Goal: Information Seeking & Learning: Learn about a topic

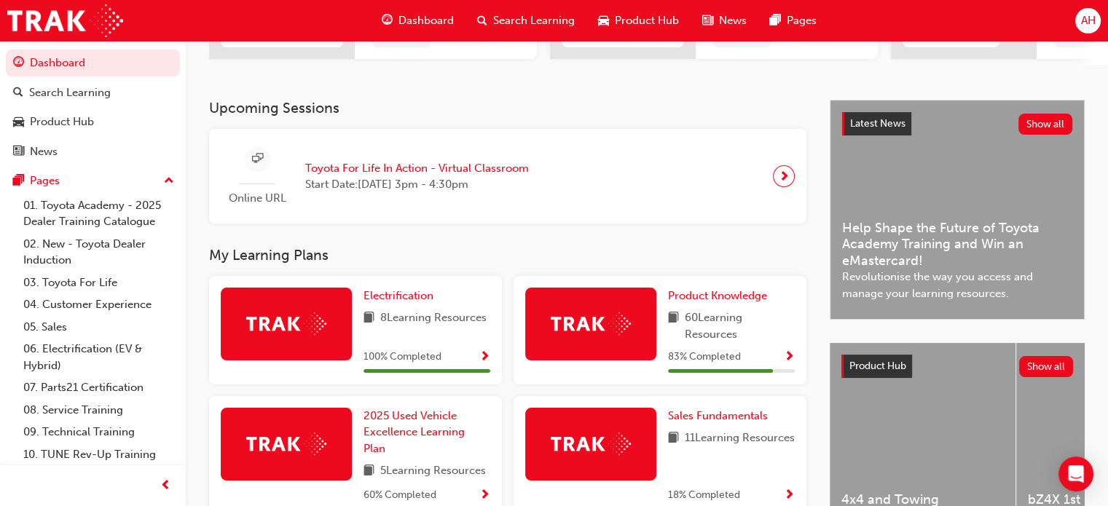
scroll to position [291, 0]
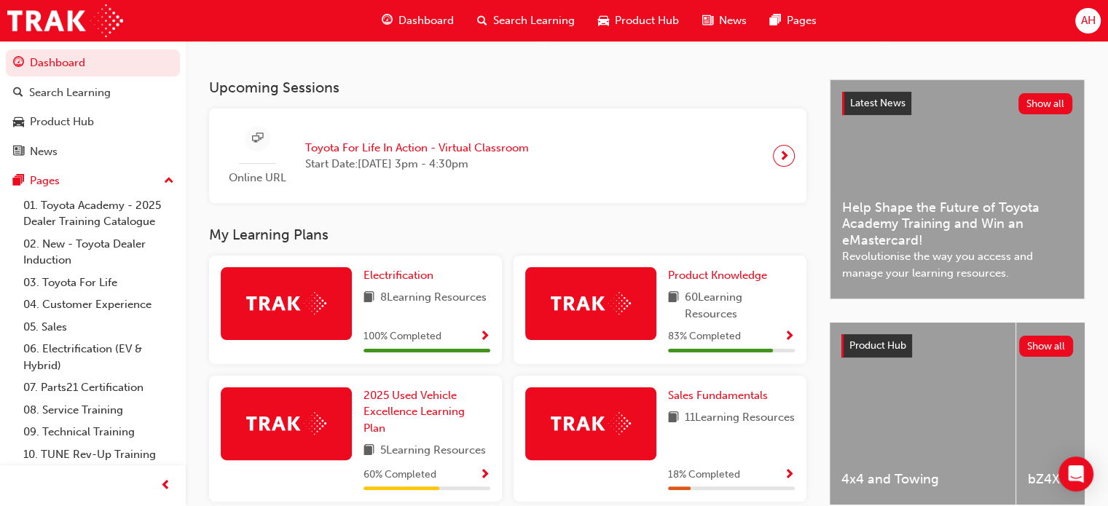
click at [757, 341] on div "83 % Completed" at bounding box center [731, 337] width 127 height 18
click at [786, 344] on span "Show Progress" at bounding box center [788, 337] width 11 height 13
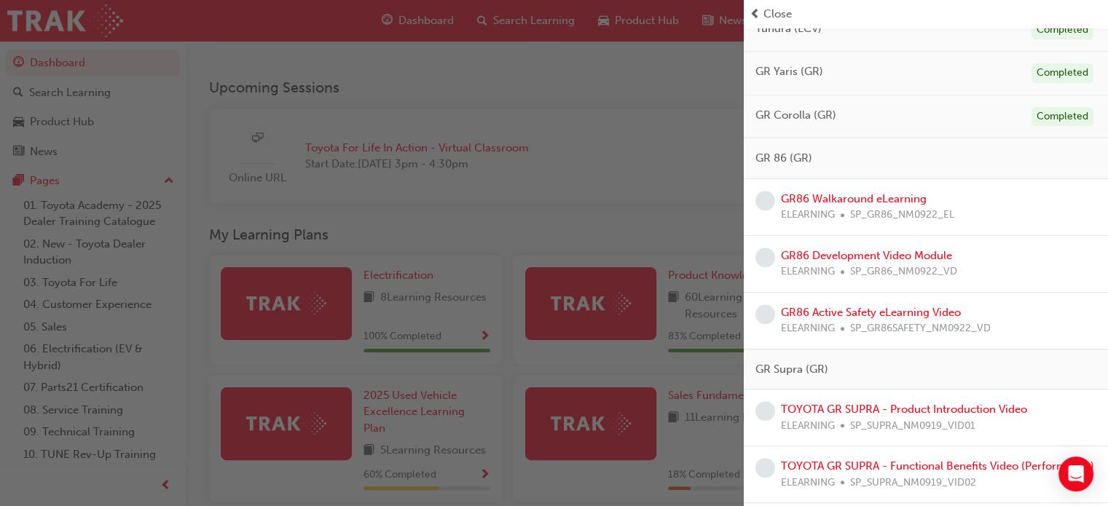
scroll to position [874, 0]
click at [874, 197] on link "GR86 Walkaround eLearning" at bounding box center [854, 199] width 146 height 13
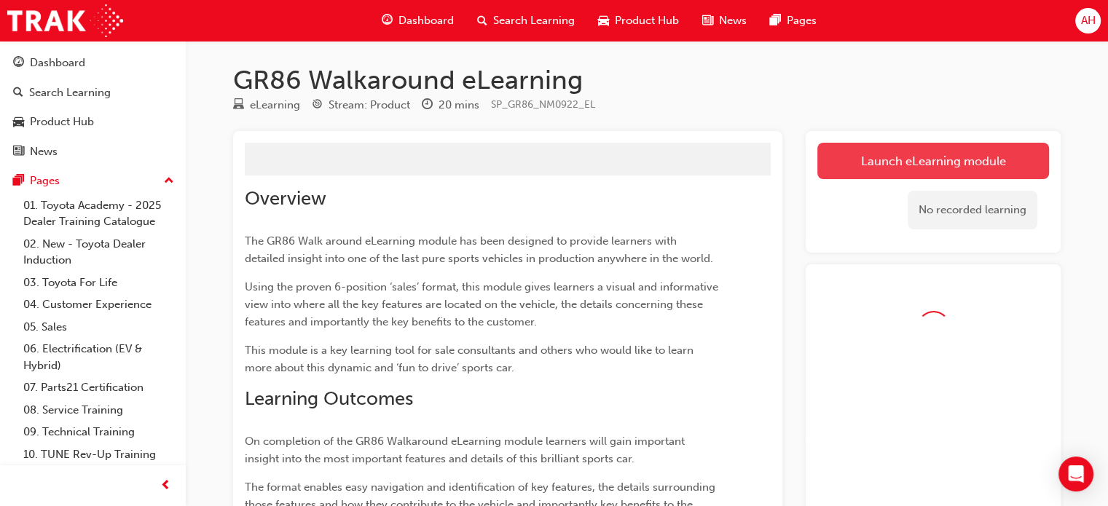
click at [877, 171] on button "Launch eLearning module" at bounding box center [933, 161] width 232 height 36
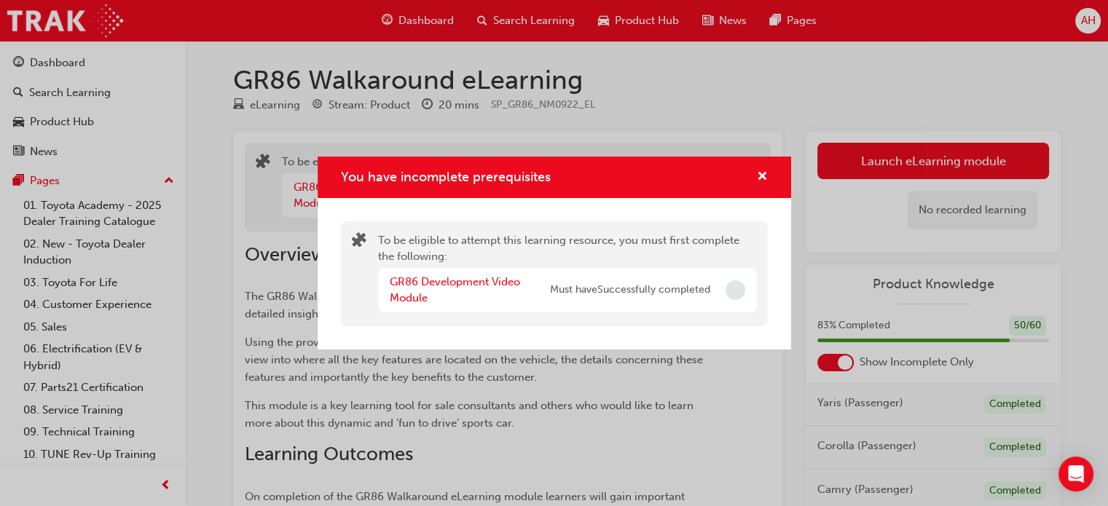
click at [767, 181] on div "You have incomplete prerequisites" at bounding box center [553, 178] width 473 height 42
click at [760, 175] on span "cross-icon" at bounding box center [762, 177] width 11 height 13
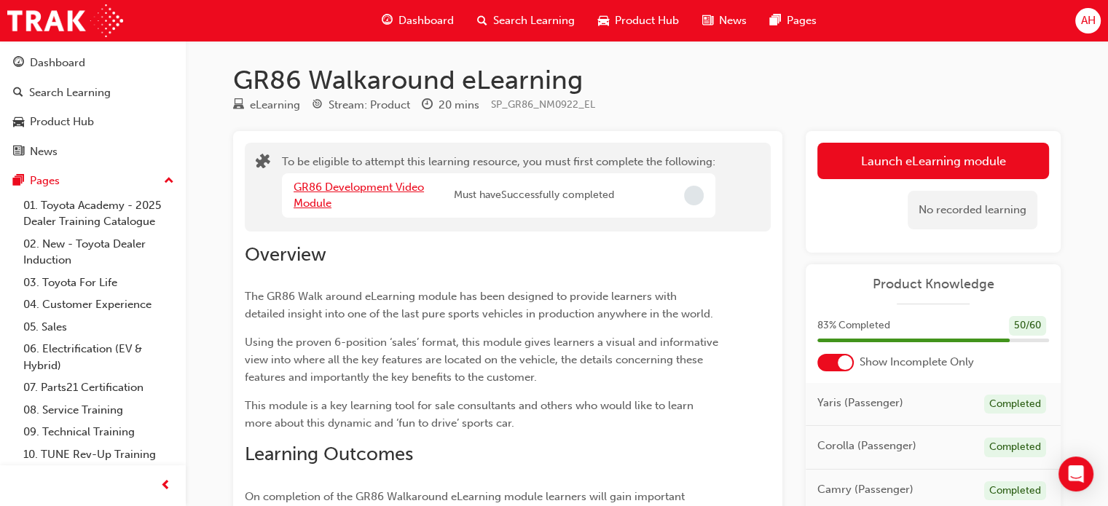
click at [380, 191] on link "GR86 Development Video Module" at bounding box center [358, 196] width 130 height 30
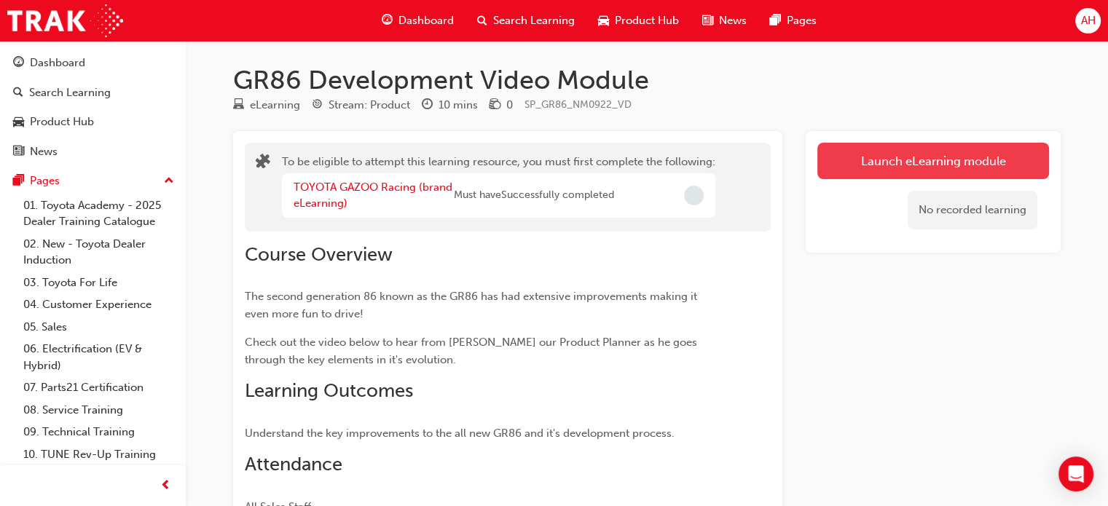
click at [866, 161] on button "Launch eLearning module" at bounding box center [933, 161] width 232 height 36
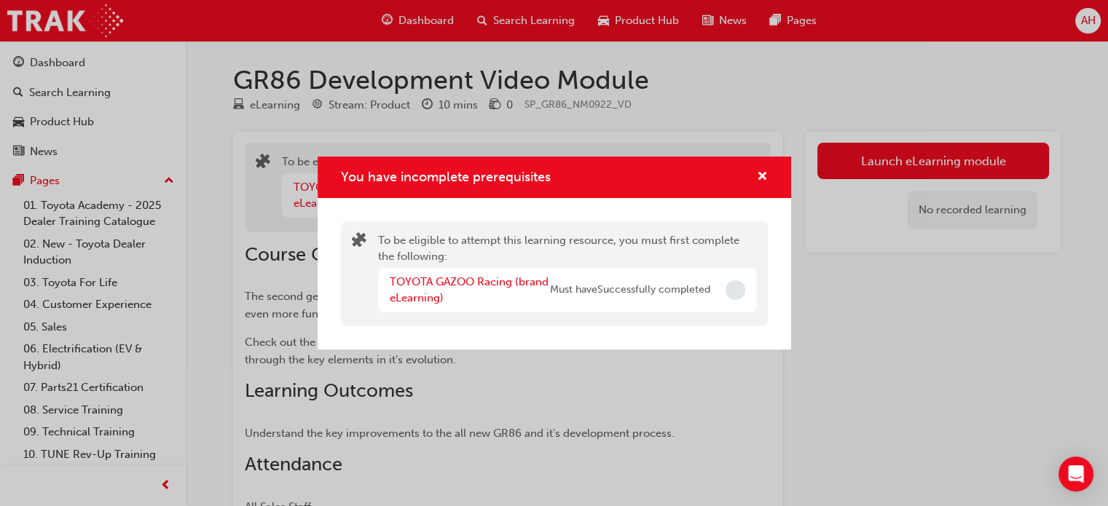
click at [723, 285] on div "TOYOTA GAZOO Racing (brand eLearning) Must have Successfully completed" at bounding box center [567, 290] width 379 height 44
click at [513, 285] on link "TOYOTA GAZOO Racing (brand eLearning)" at bounding box center [469, 290] width 159 height 30
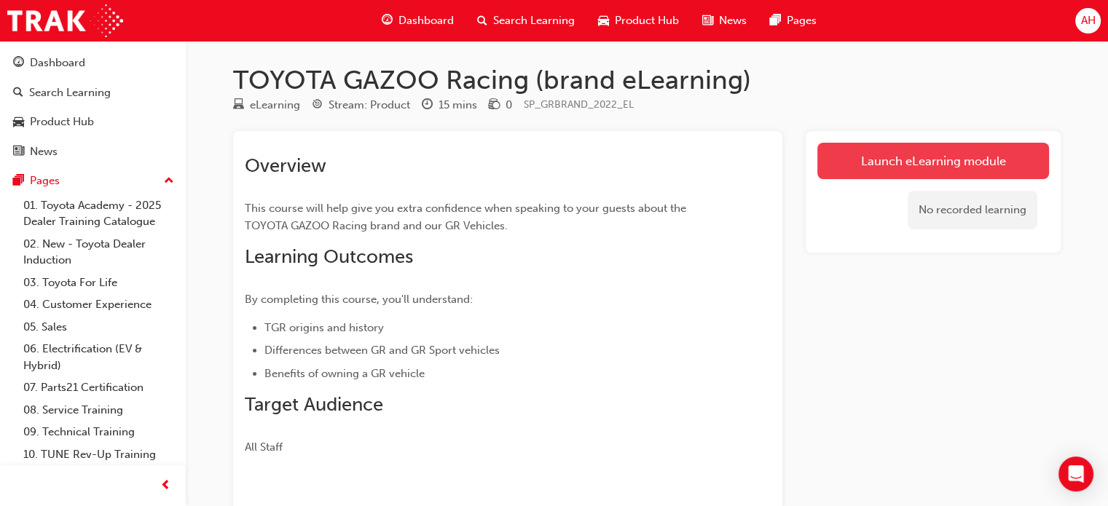
click at [912, 165] on link "Launch eLearning module" at bounding box center [933, 161] width 232 height 36
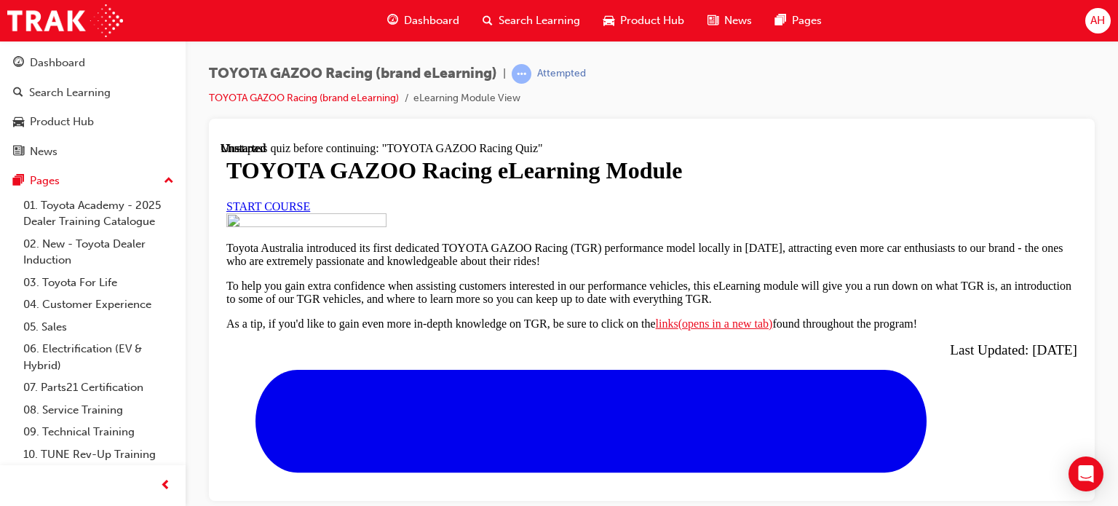
click at [310, 212] on span "START COURSE" at bounding box center [268, 206] width 84 height 12
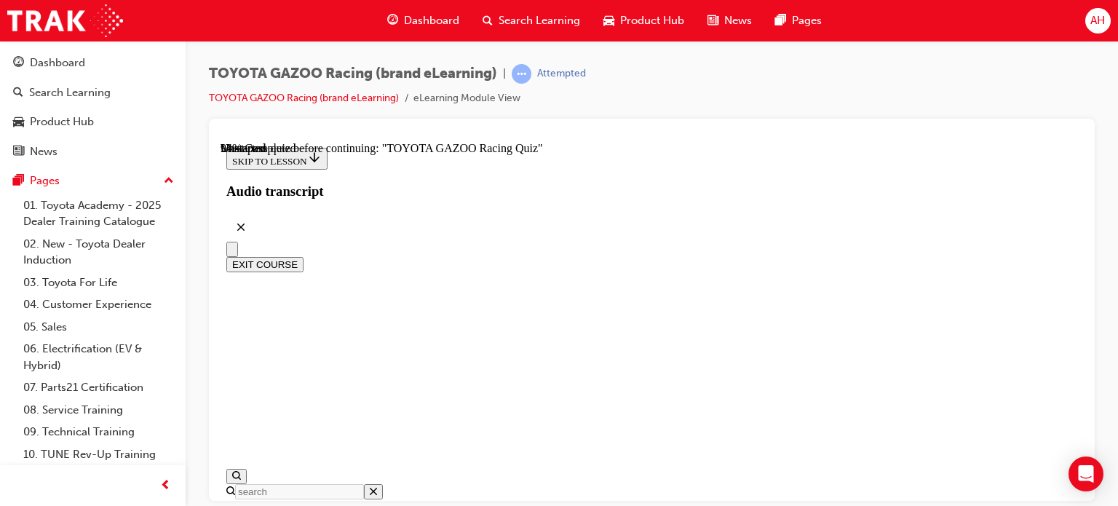
scroll to position [5433, 0]
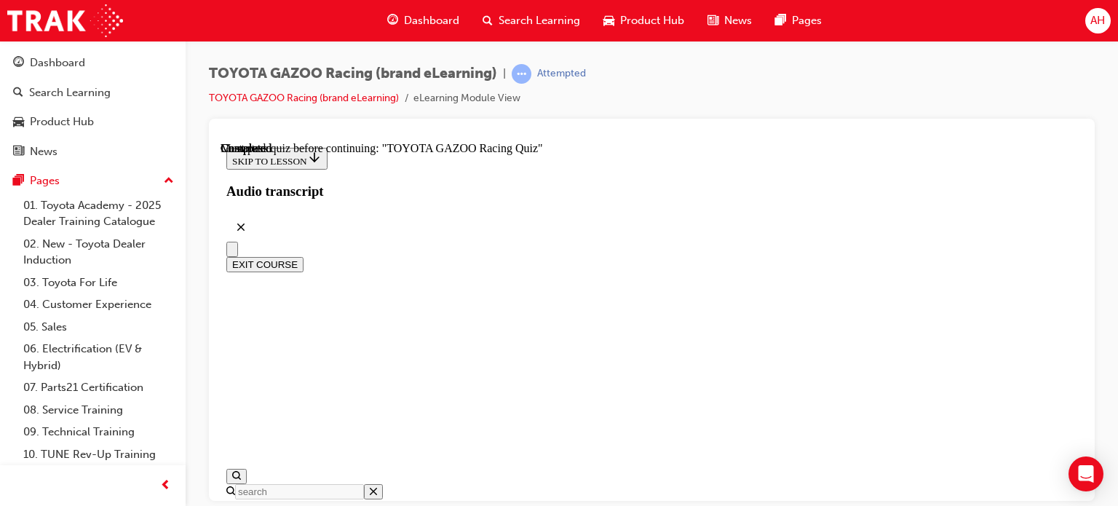
drag, startPoint x: 708, startPoint y: 235, endPoint x: 822, endPoint y: 238, distance: 114.4
drag, startPoint x: 564, startPoint y: 254, endPoint x: 693, endPoint y: 258, distance: 128.9
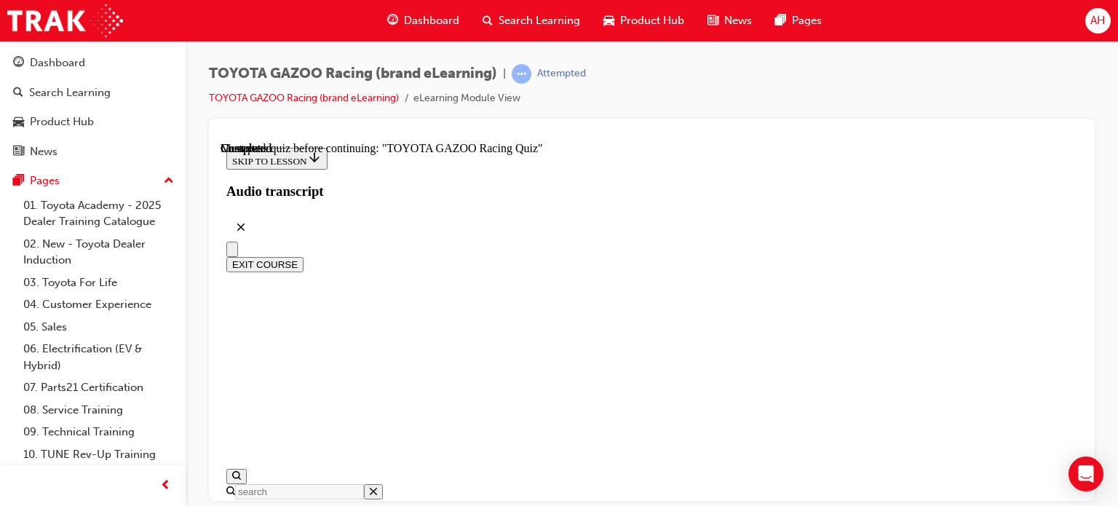
radio input "true"
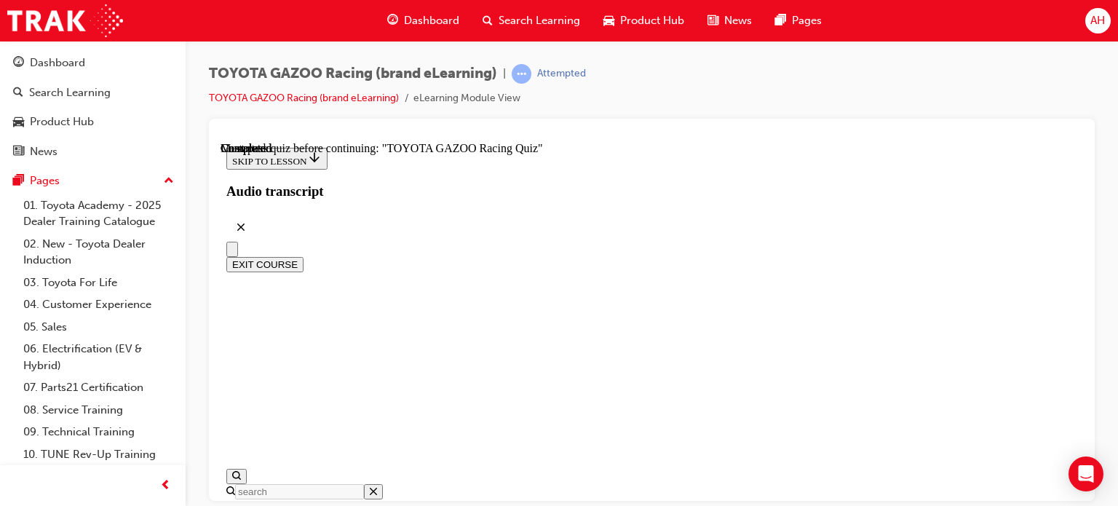
radio input "true"
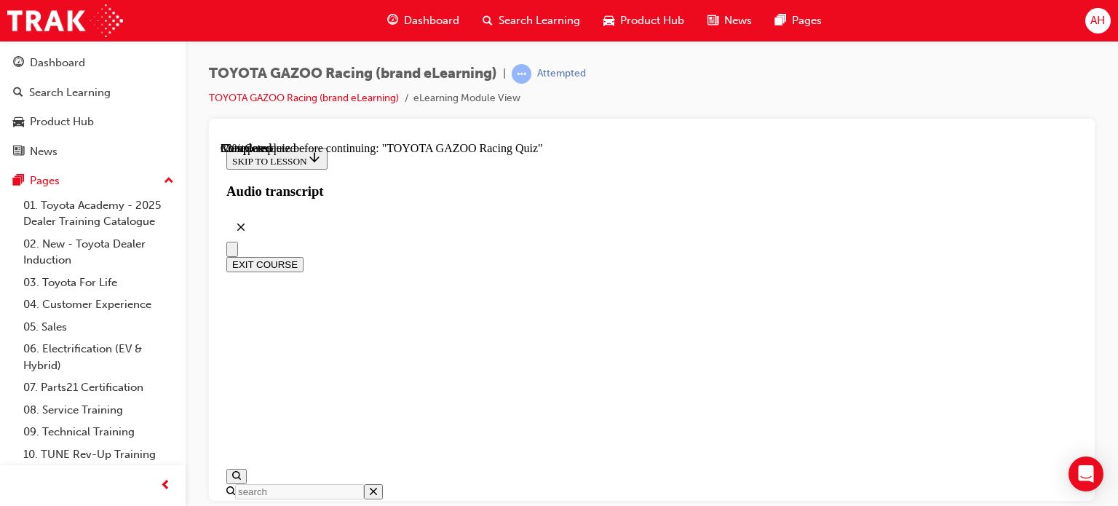
radio input "true"
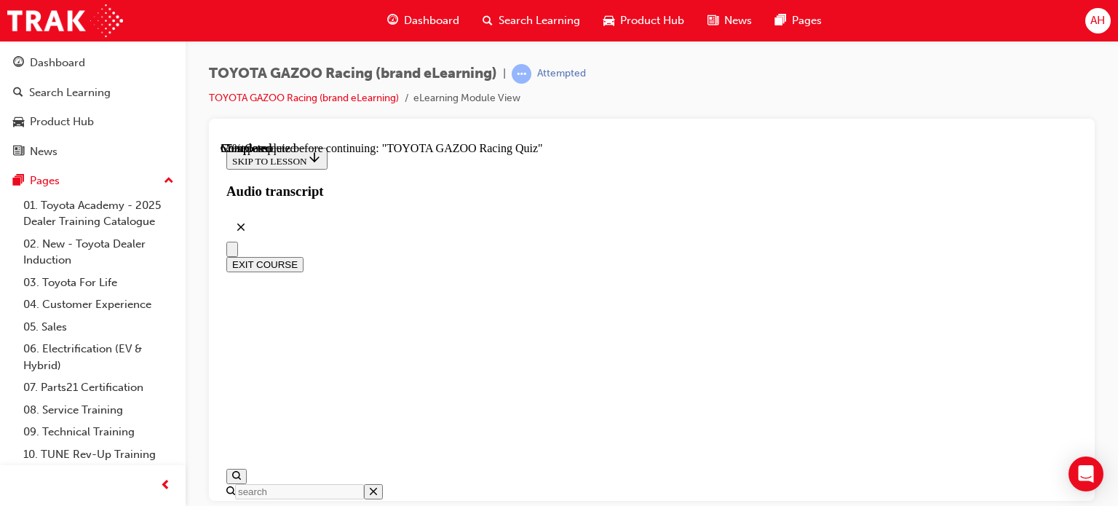
radio input "true"
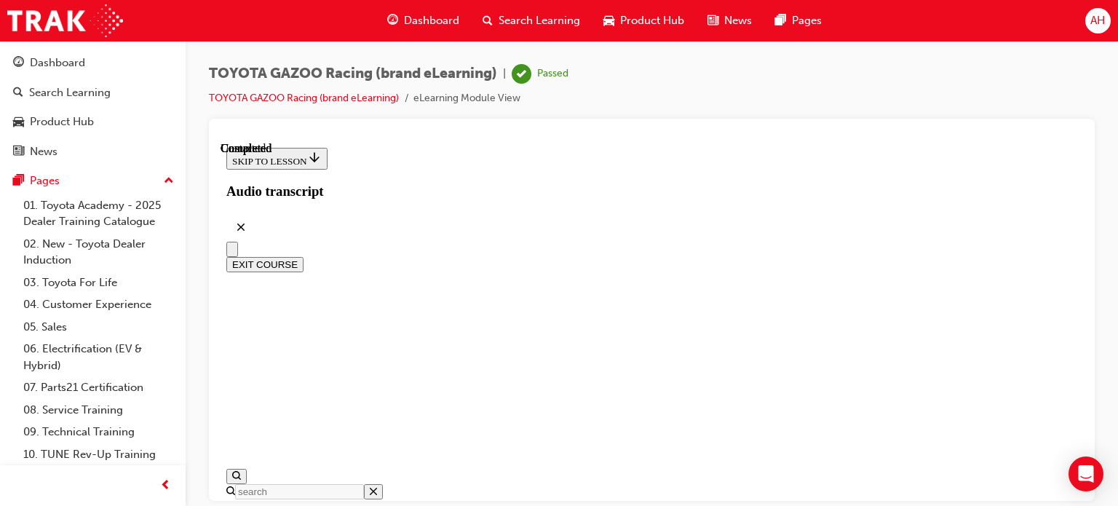
click at [304, 256] on button "EXIT COURSE" at bounding box center [264, 263] width 77 height 15
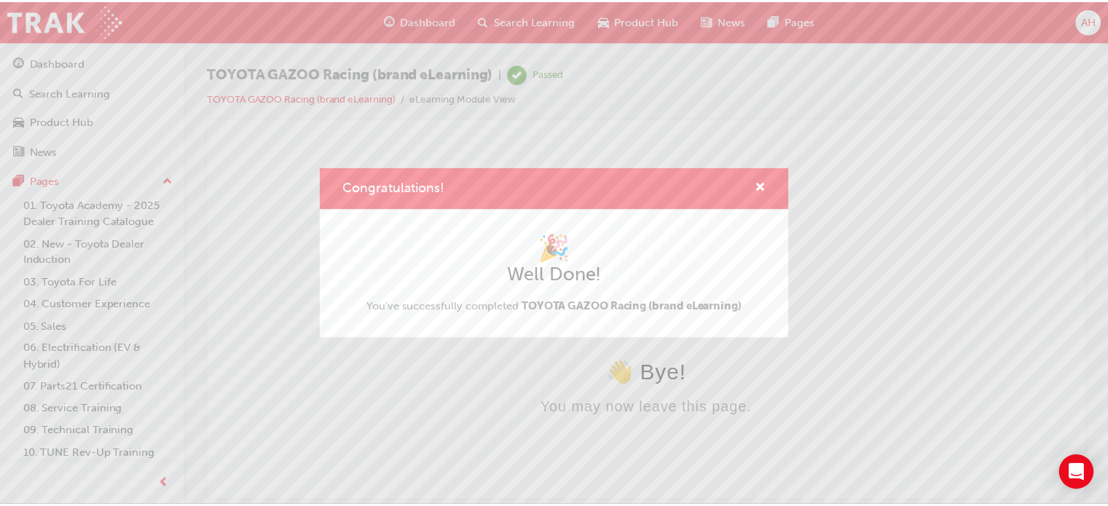
scroll to position [0, 0]
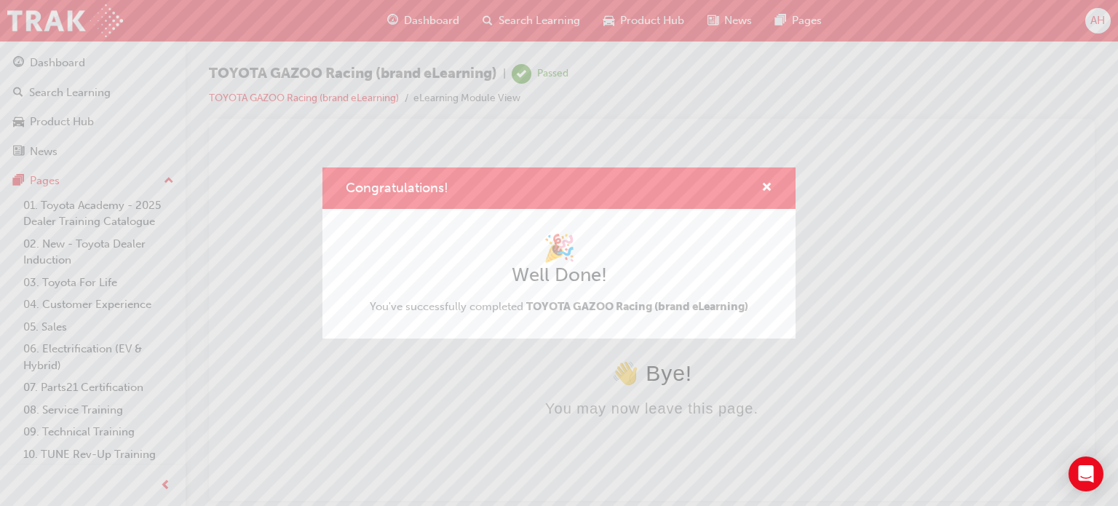
click at [759, 192] on div "Congratulations!" at bounding box center [761, 188] width 23 height 18
click at [760, 190] on div "Congratulations!" at bounding box center [761, 188] width 23 height 18
click at [762, 188] on span "cross-icon" at bounding box center [767, 188] width 11 height 13
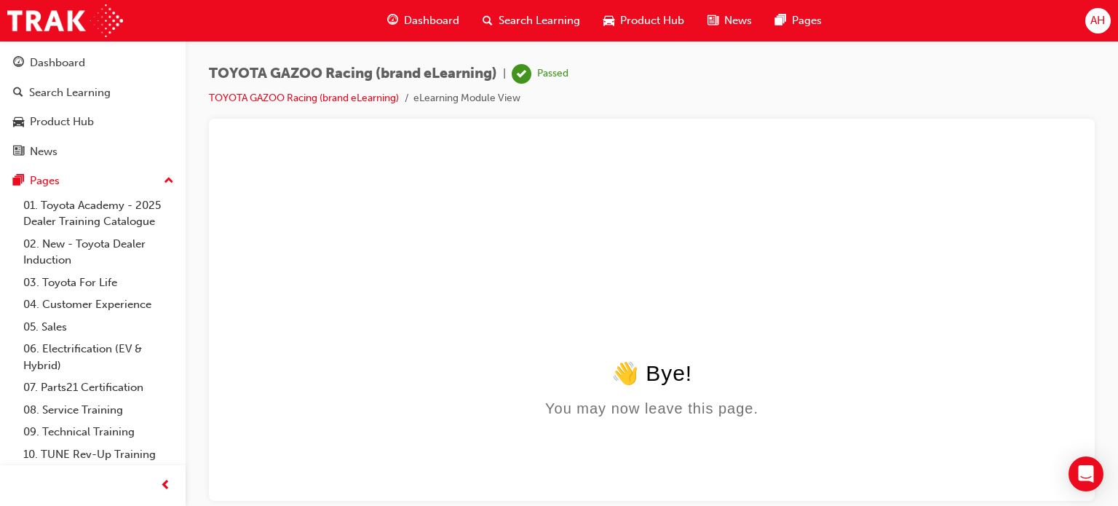
click at [693, 283] on html "👋 Bye! You may now leave this page." at bounding box center [652, 281] width 863 height 281
click at [886, 76] on div "TOYOTA GAZOO Racing (brand eLearning) | Passed TOYOTA GAZOO Racing (brand eLear…" at bounding box center [652, 91] width 886 height 55
click at [350, 100] on link "TOYOTA GAZOO Racing (brand eLearning)" at bounding box center [304, 98] width 190 height 12
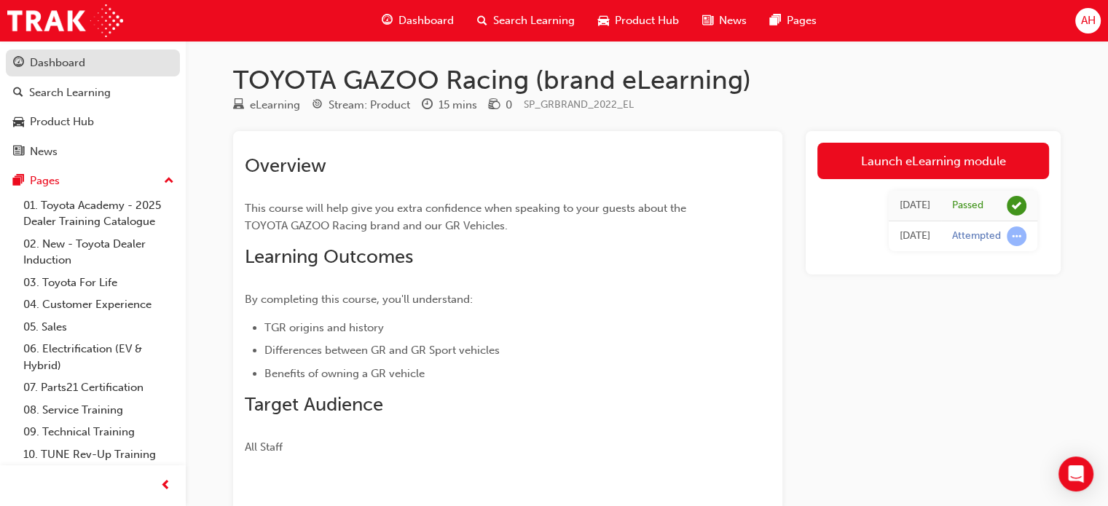
click at [75, 74] on link "Dashboard" at bounding box center [93, 63] width 174 height 27
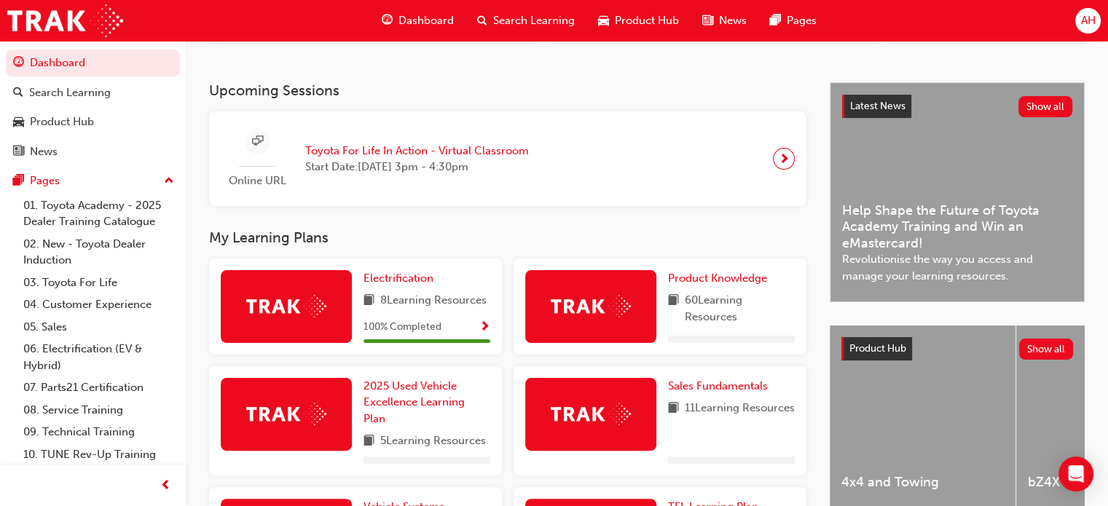
scroll to position [291, 0]
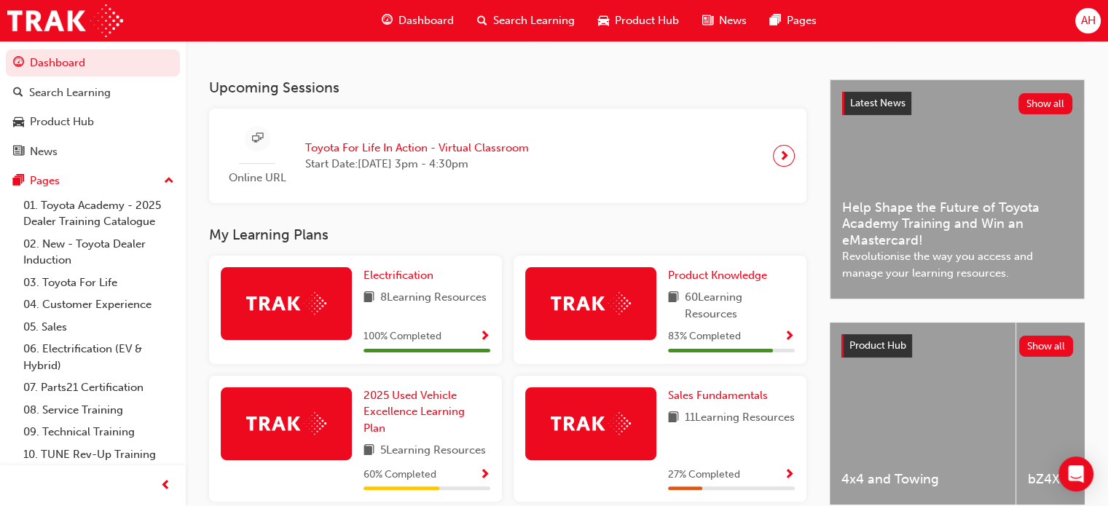
click at [746, 343] on div "83 % Completed" at bounding box center [731, 337] width 127 height 18
click at [765, 341] on div "83 % Completed" at bounding box center [731, 337] width 127 height 18
click at [785, 337] on span "Show Progress" at bounding box center [788, 337] width 11 height 13
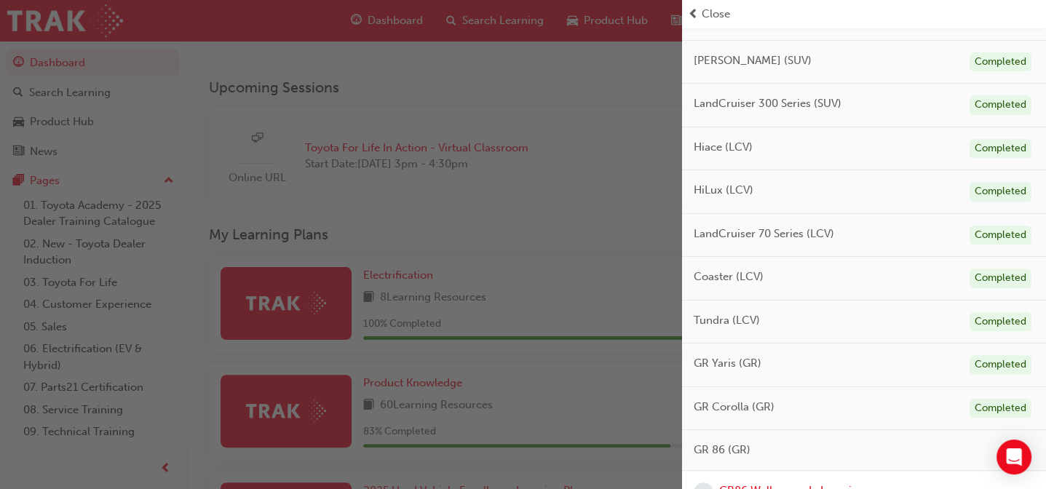
scroll to position [801, 0]
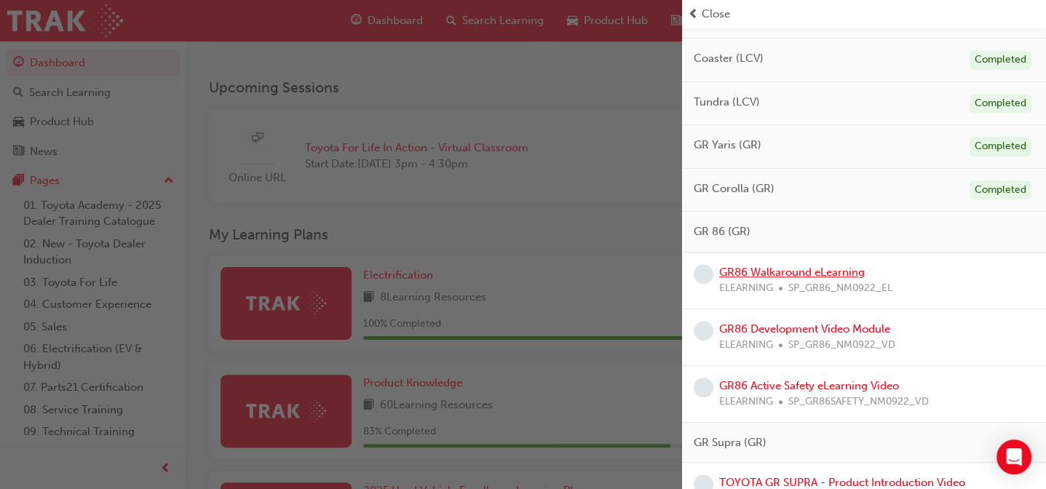
click at [850, 269] on link "GR86 Walkaround eLearning" at bounding box center [792, 272] width 146 height 13
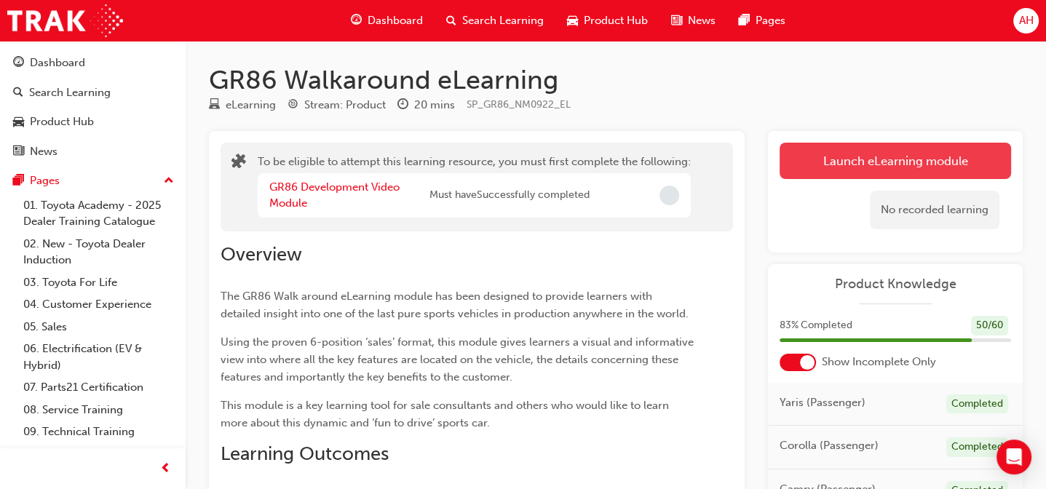
click at [907, 152] on button "Launch eLearning module" at bounding box center [896, 161] width 232 height 36
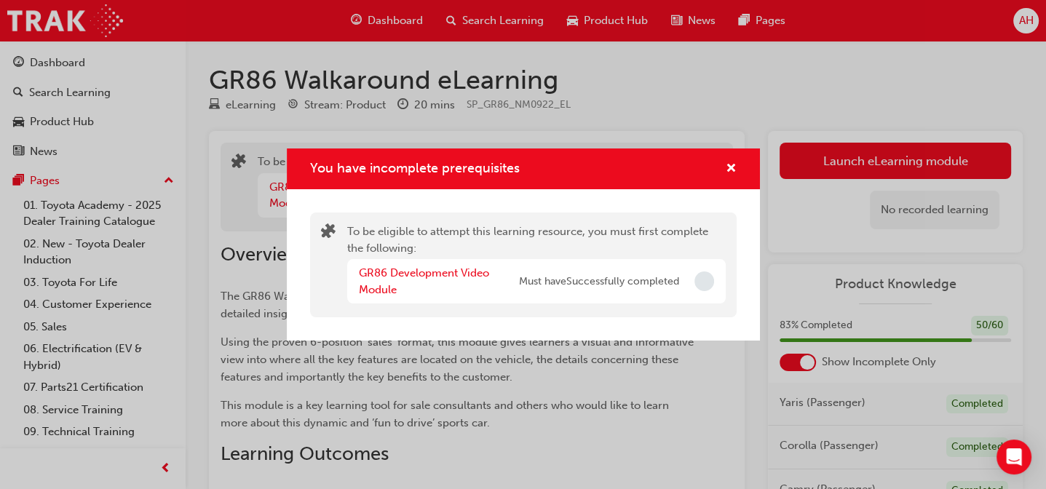
click at [415, 264] on div "GR86 Development Video Module Must have Successfully completed" at bounding box center [536, 281] width 379 height 44
click at [416, 269] on link "GR86 Development Video Module" at bounding box center [424, 281] width 130 height 30
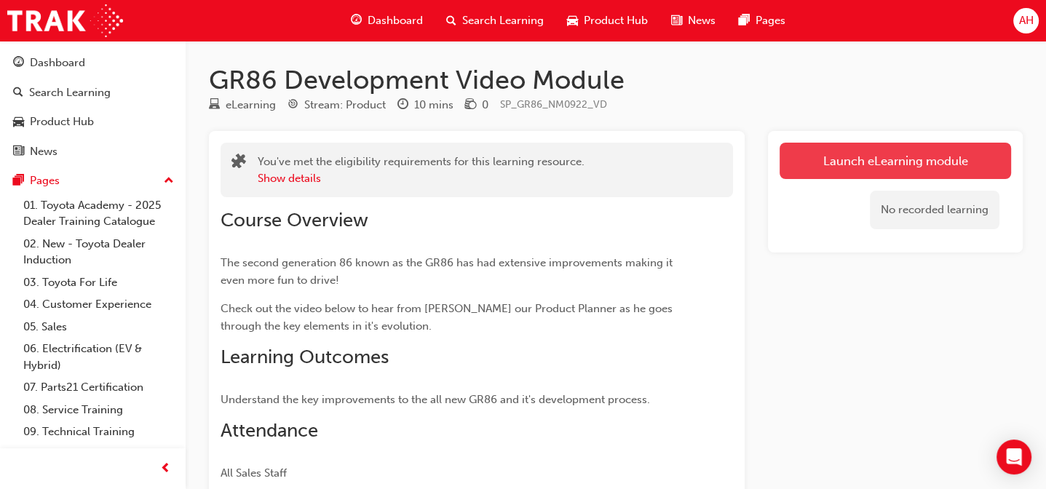
click at [900, 168] on link "Launch eLearning module" at bounding box center [896, 161] width 232 height 36
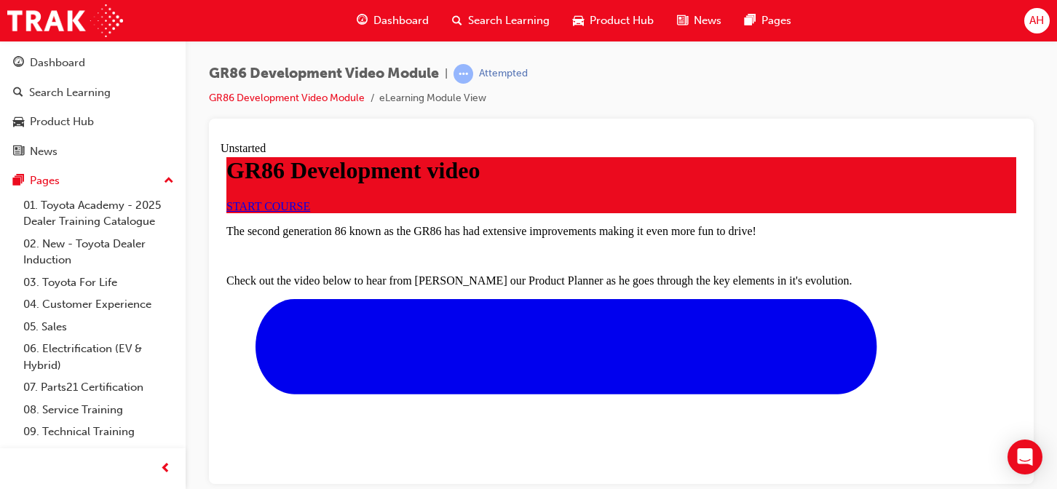
click at [310, 212] on link "START COURSE" at bounding box center [268, 206] width 84 height 12
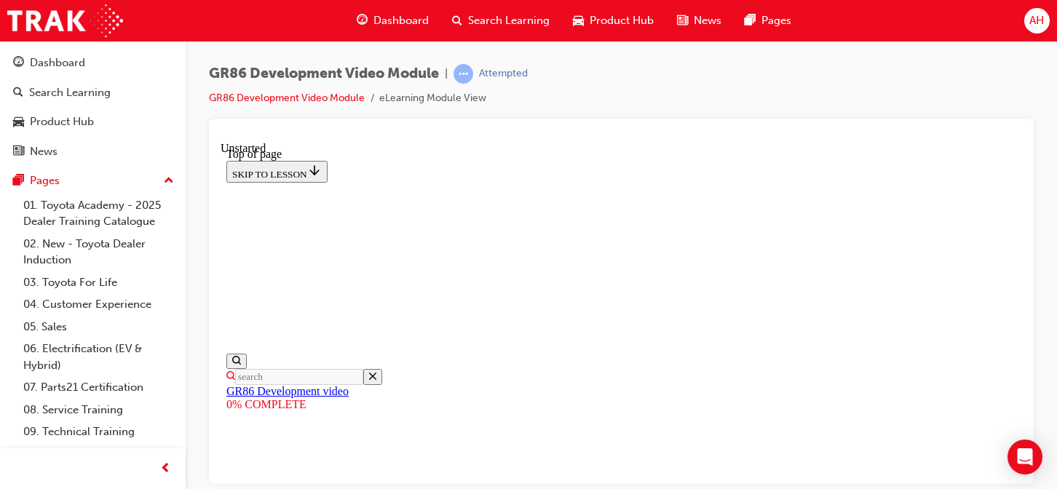
drag, startPoint x: 483, startPoint y: 443, endPoint x: 772, endPoint y: 443, distance: 289.1
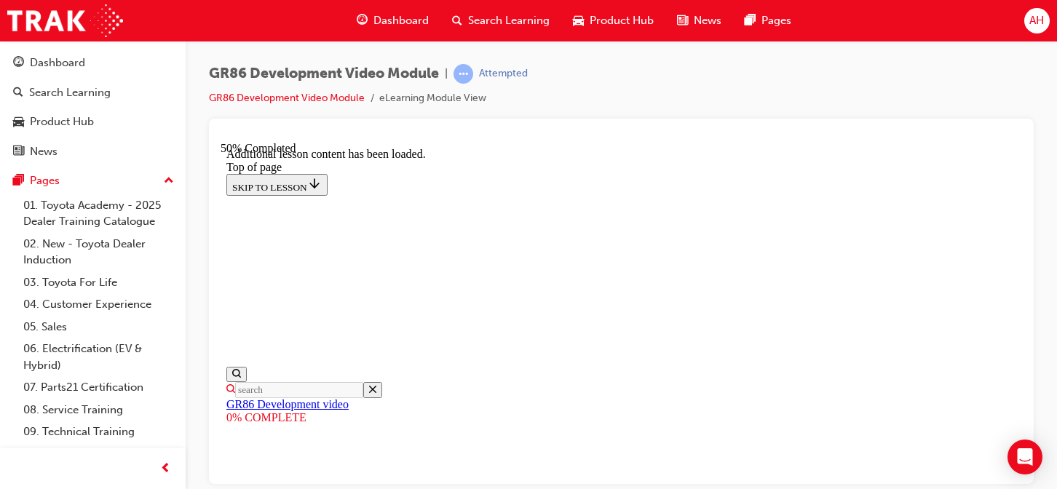
scroll to position [979, 0]
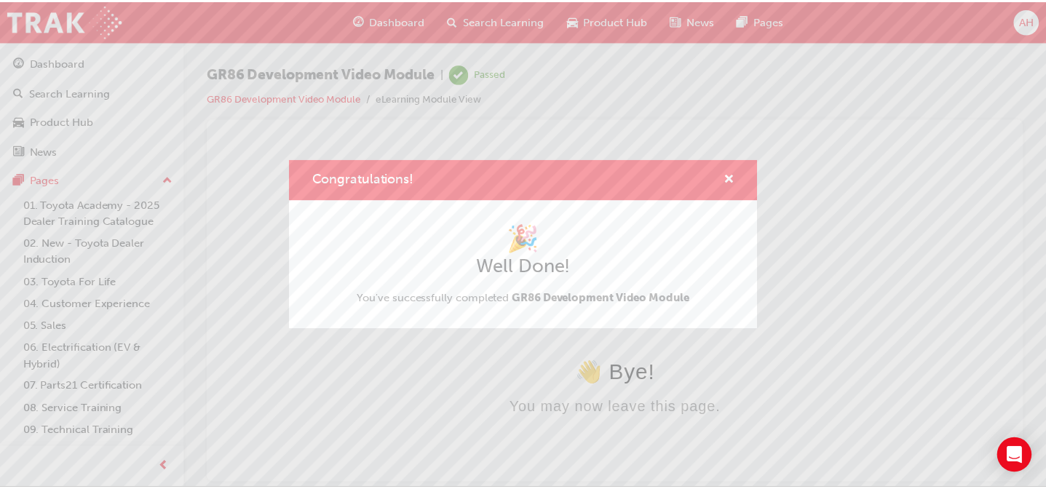
scroll to position [0, 0]
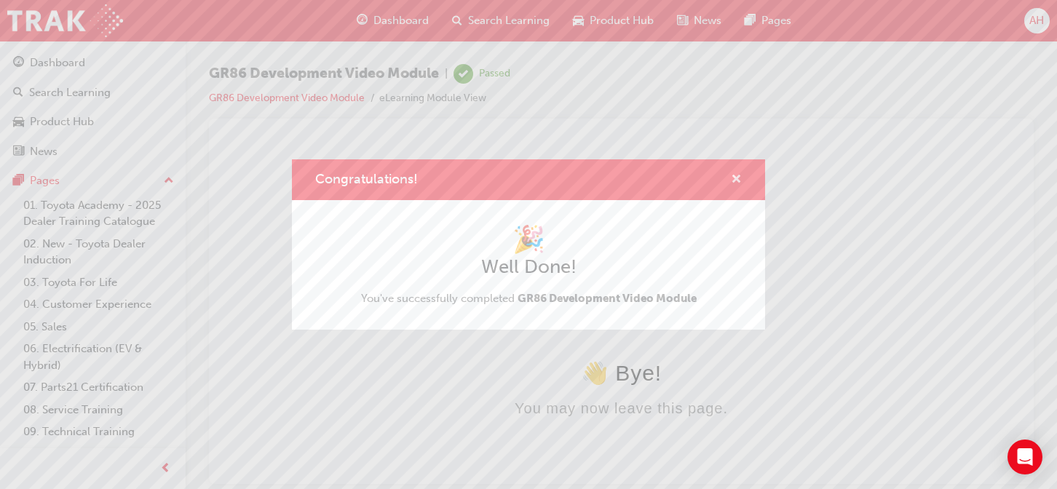
drag, startPoint x: 732, startPoint y: 181, endPoint x: 511, endPoint y: 40, distance: 261.6
click at [732, 181] on span "cross-icon" at bounding box center [736, 180] width 11 height 13
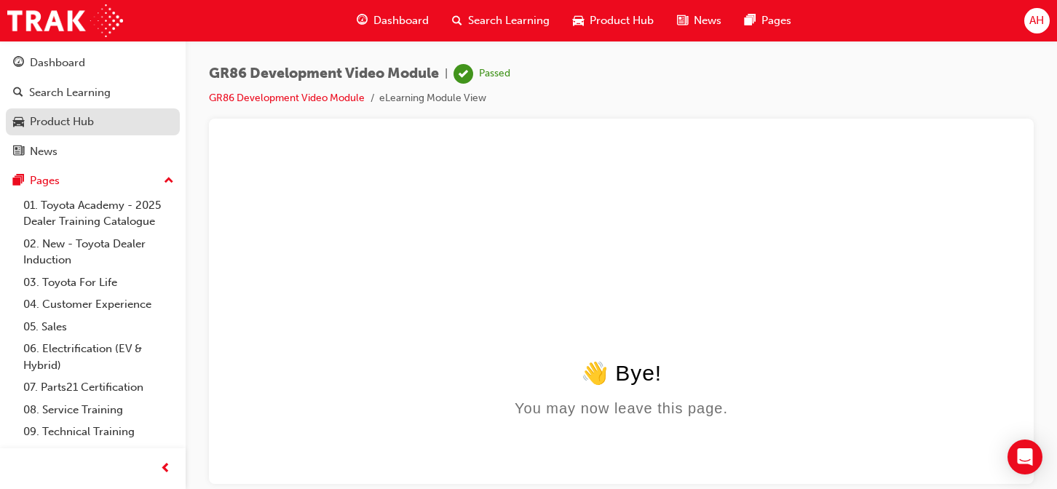
click at [69, 116] on div "Product Hub" at bounding box center [62, 122] width 64 height 17
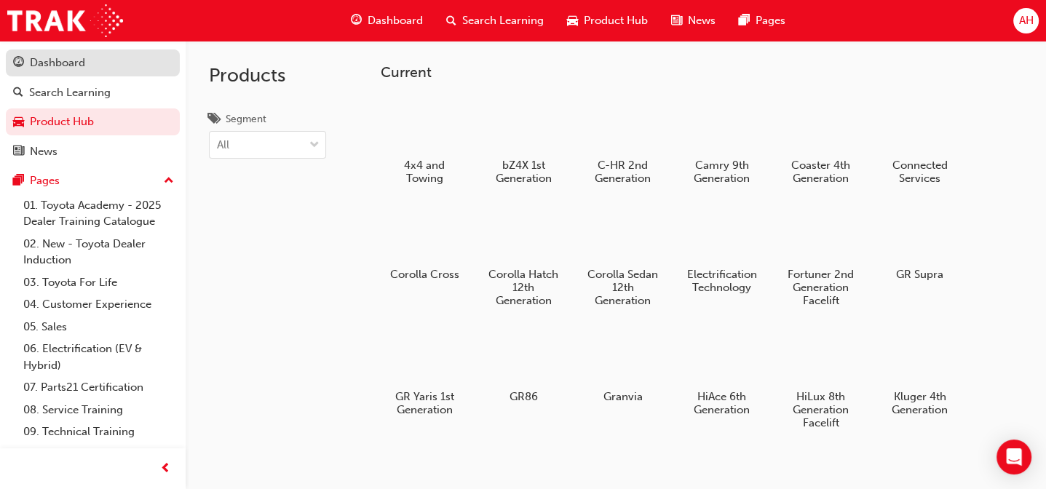
click at [97, 67] on div "Dashboard" at bounding box center [92, 63] width 159 height 18
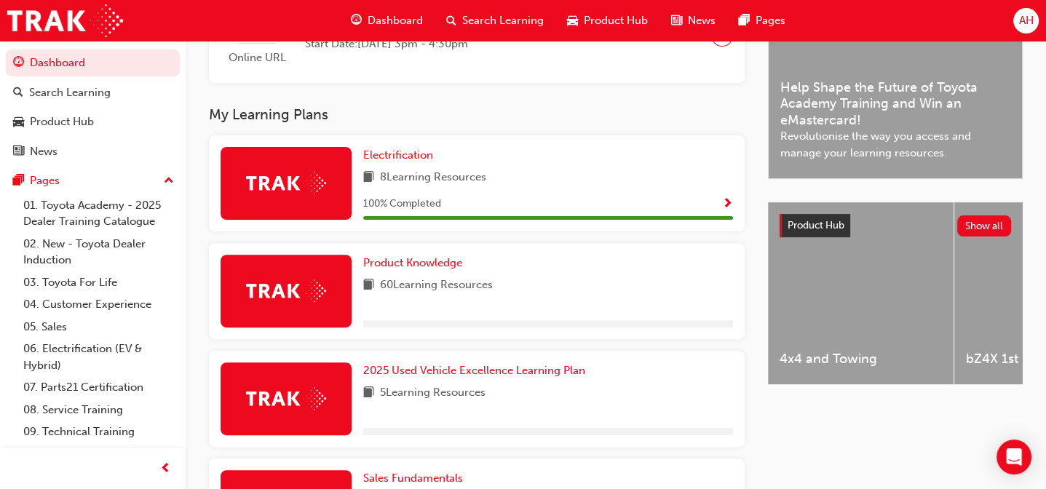
scroll to position [437, 0]
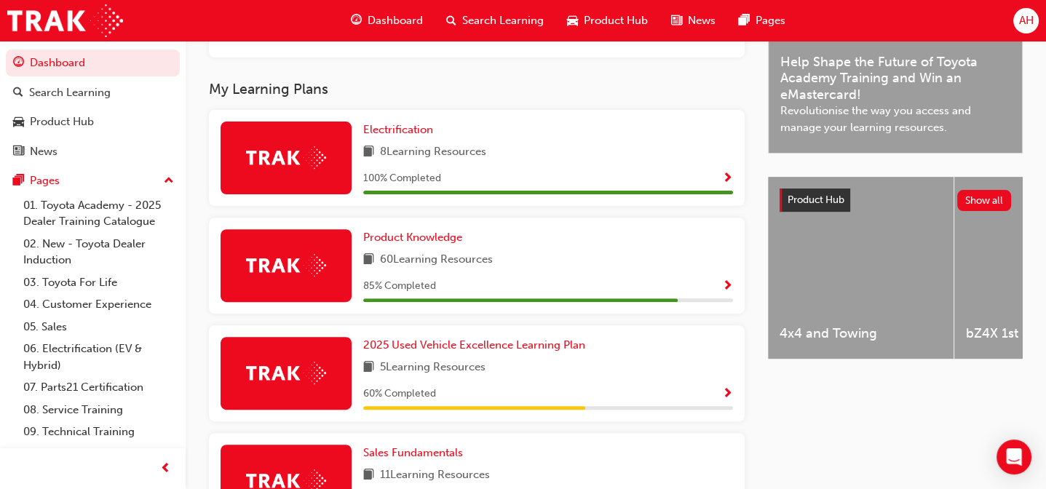
click at [724, 285] on span "Show Progress" at bounding box center [727, 286] width 11 height 13
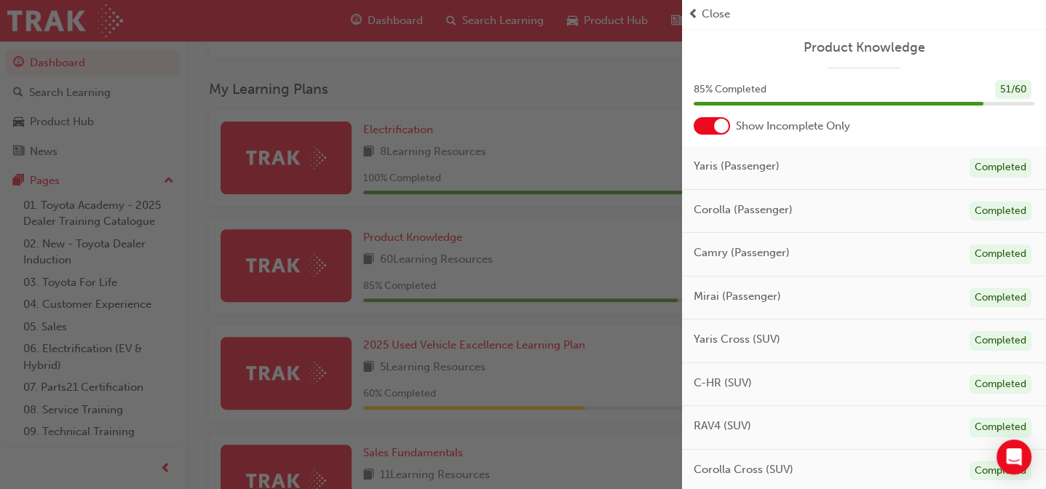
drag, startPoint x: 684, startPoint y: 106, endPoint x: 703, endPoint y: 103, distance: 19.2
click at [703, 103] on div "85 % Completed 51 / 60" at bounding box center [864, 99] width 364 height 38
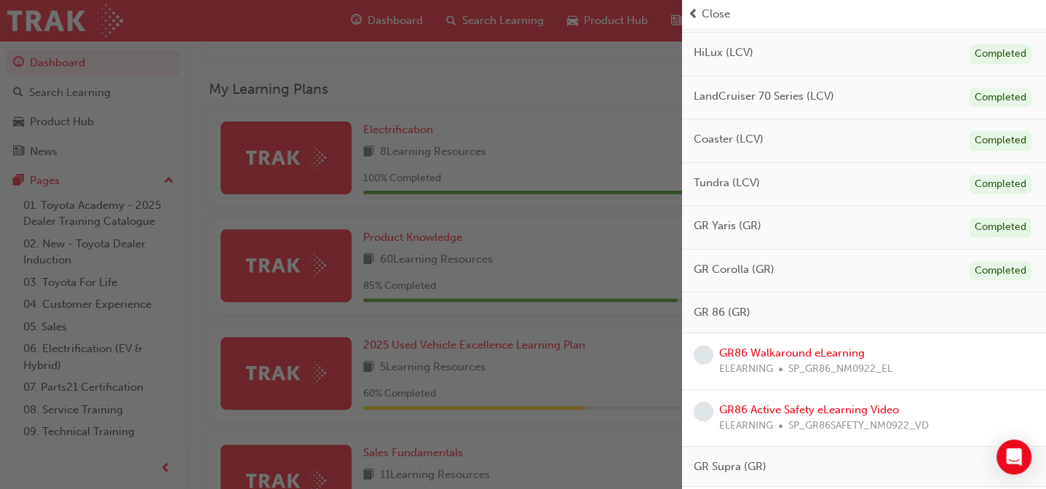
scroll to position [874, 0]
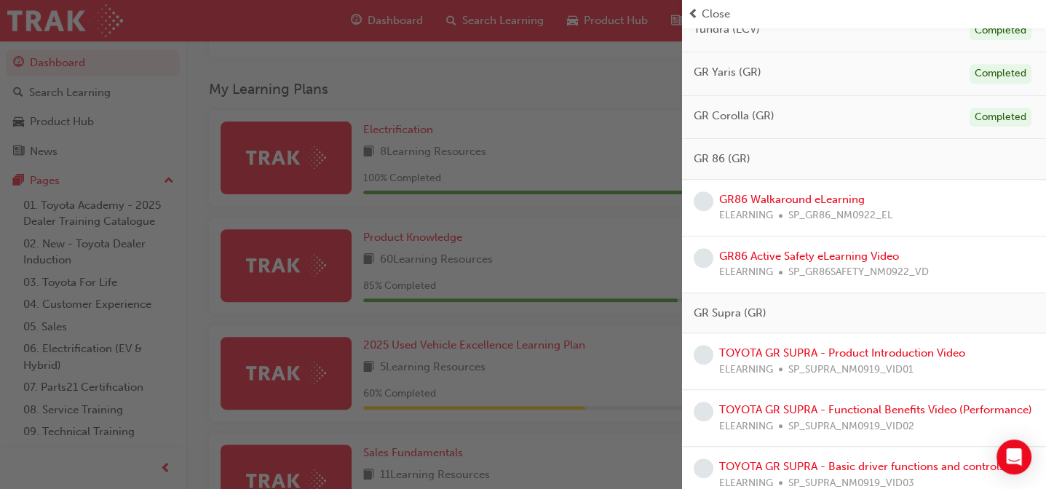
click at [798, 208] on span "SP_GR86_NM0922_EL" at bounding box center [841, 216] width 104 height 17
click at [798, 200] on link "GR86 Walkaround eLearning" at bounding box center [792, 199] width 146 height 13
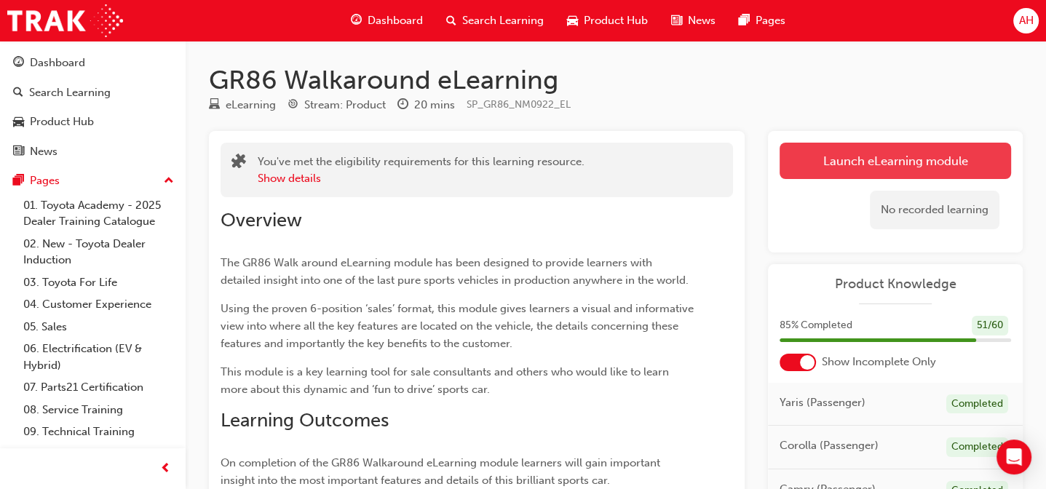
click at [934, 171] on link "Launch eLearning module" at bounding box center [896, 161] width 232 height 36
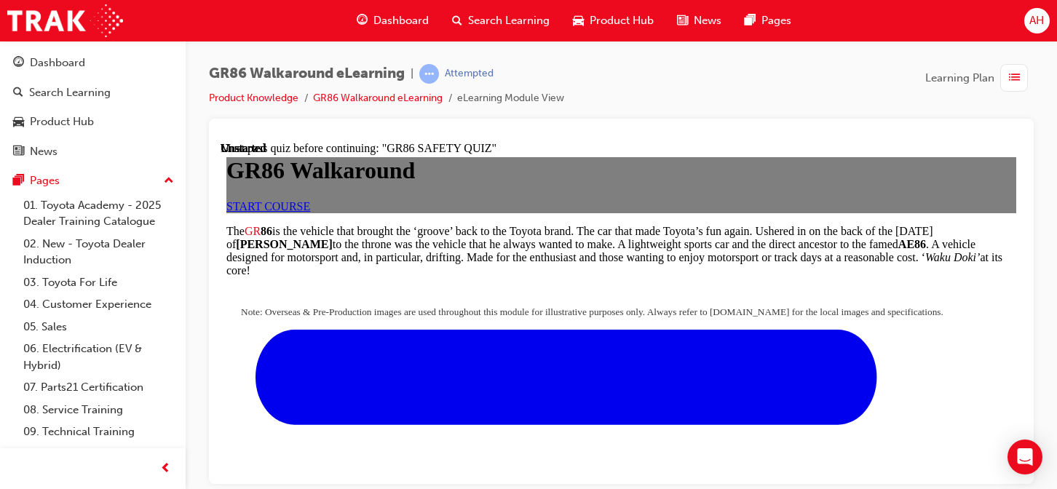
click at [310, 212] on link "START COURSE" at bounding box center [268, 206] width 84 height 12
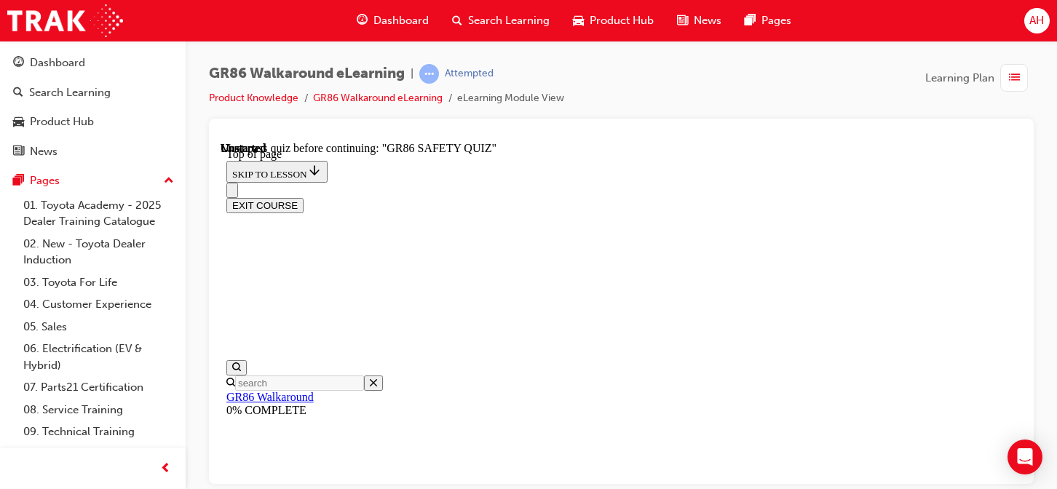
scroll to position [73, 0]
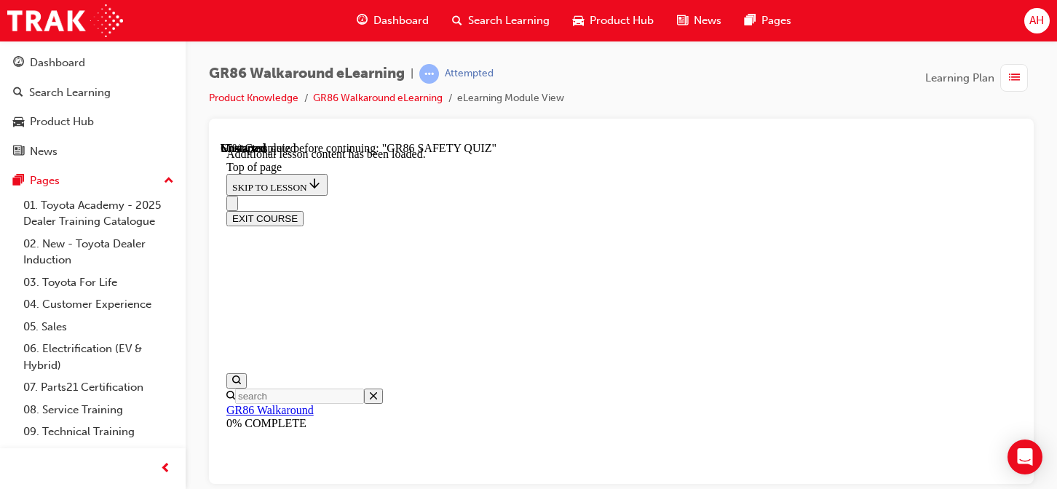
scroll to position [1421, 0]
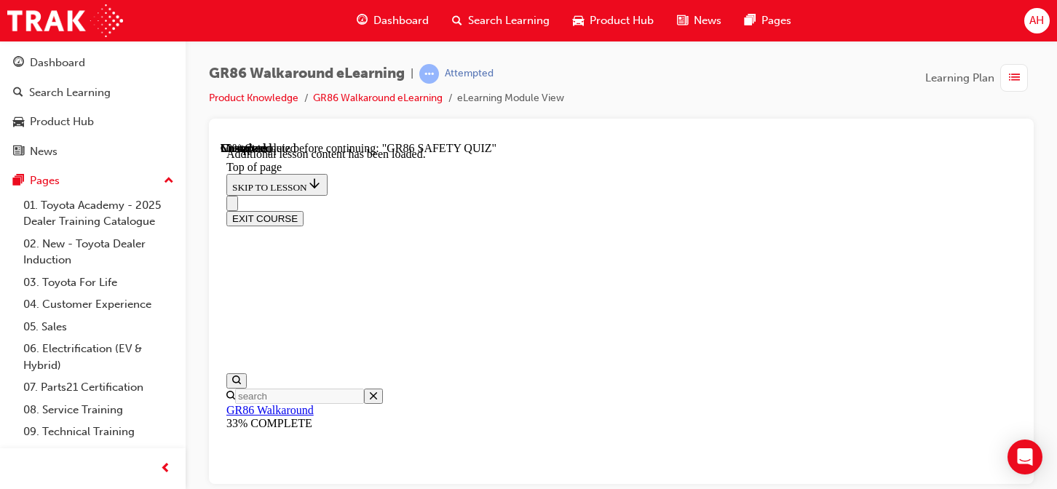
scroll to position [719, 0]
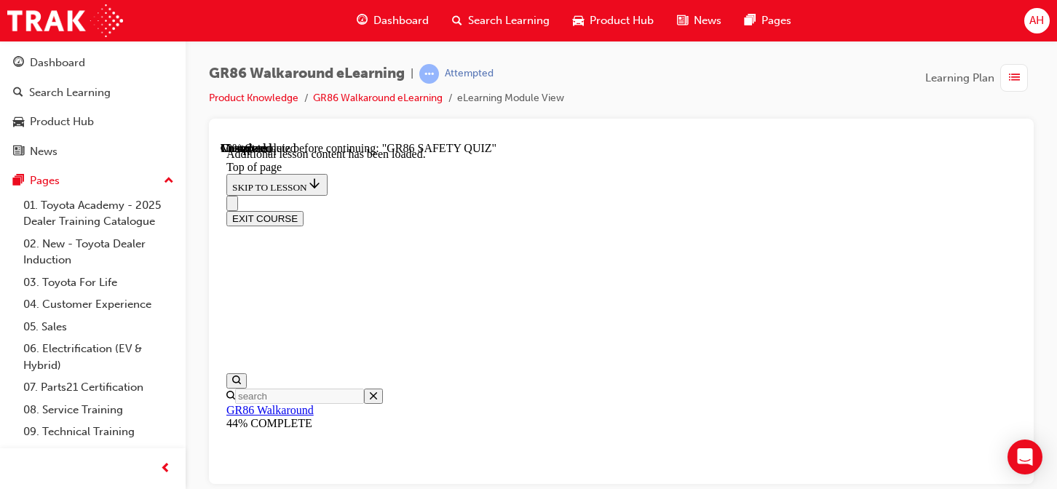
scroll to position [530, 0]
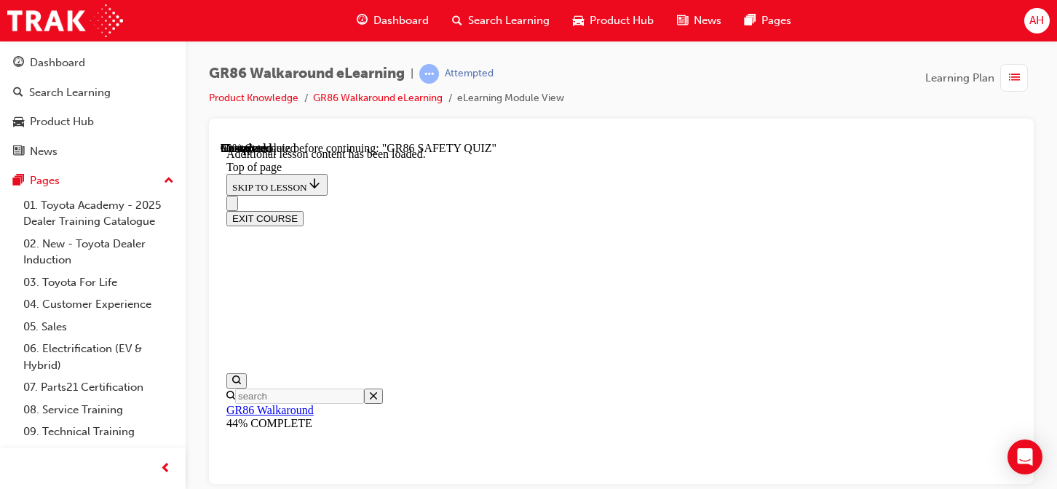
scroll to position [2704, 0]
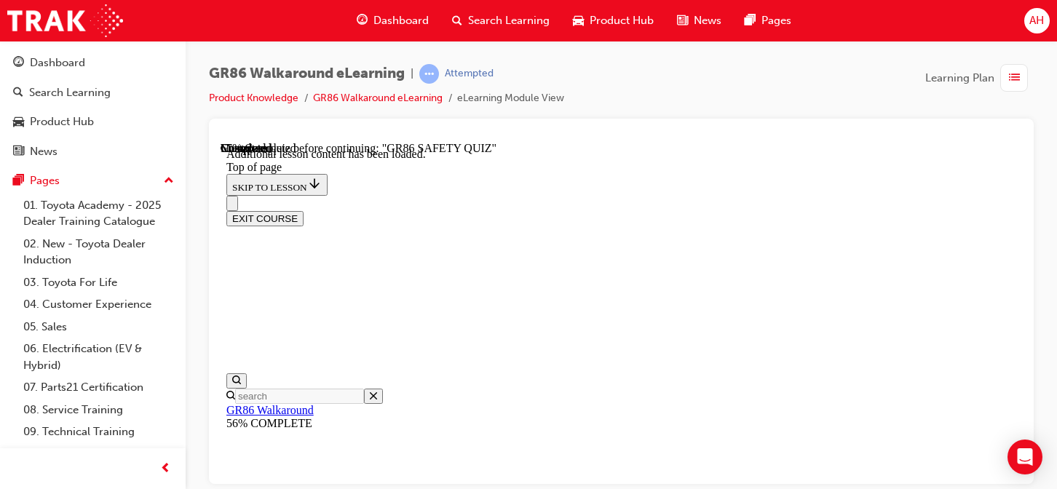
scroll to position [625, 0]
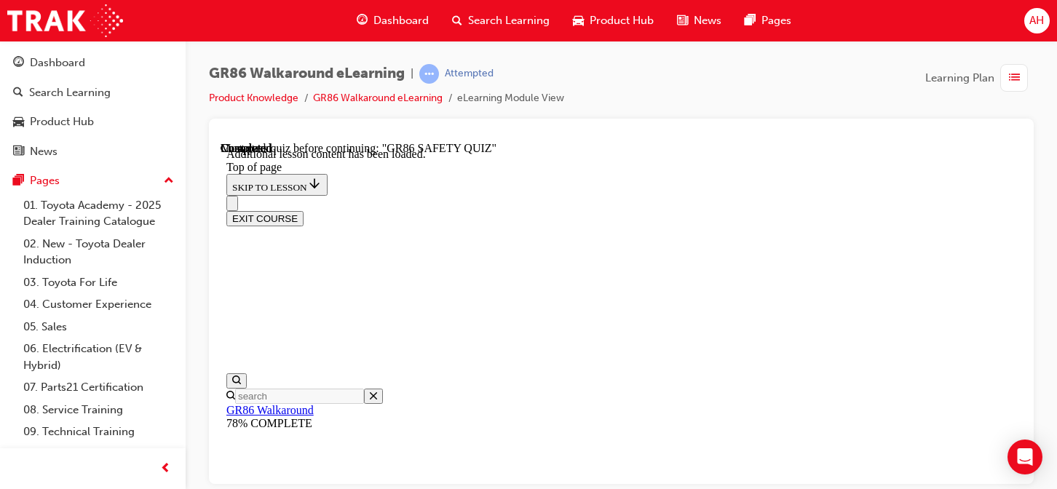
drag, startPoint x: 609, startPoint y: 195, endPoint x: 618, endPoint y: 210, distance: 17.6
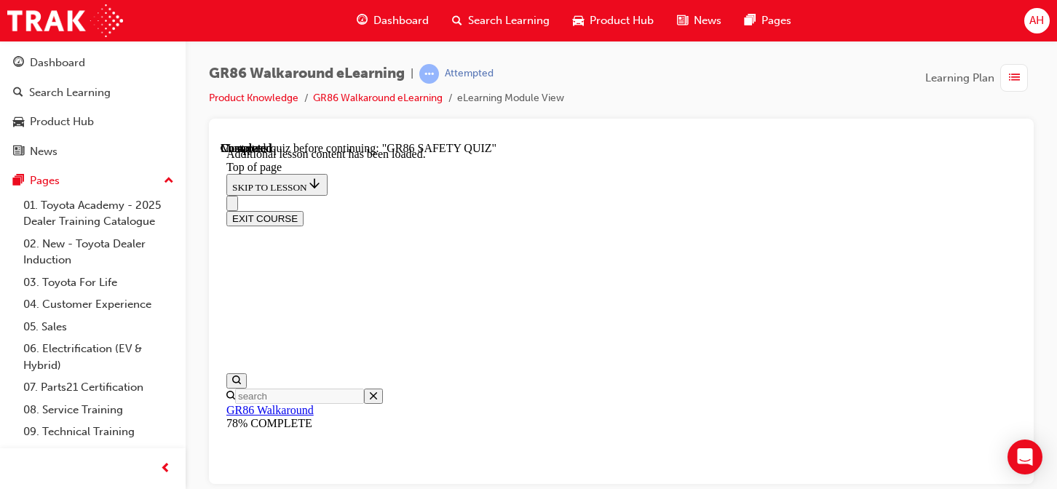
drag, startPoint x: 633, startPoint y: 216, endPoint x: 790, endPoint y: 218, distance: 157.3
drag, startPoint x: 630, startPoint y: 245, endPoint x: 750, endPoint y: 251, distance: 120.3
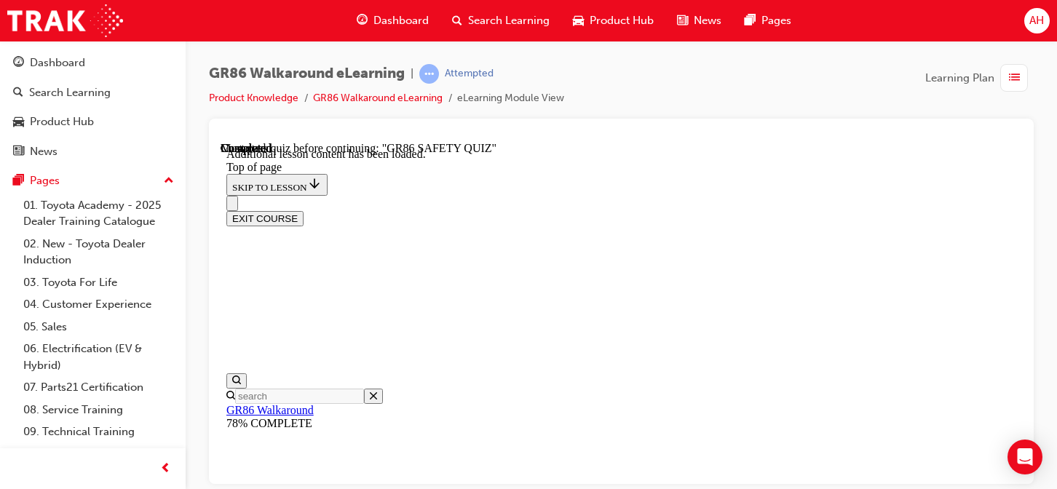
drag, startPoint x: 620, startPoint y: 309, endPoint x: 696, endPoint y: 305, distance: 76.5
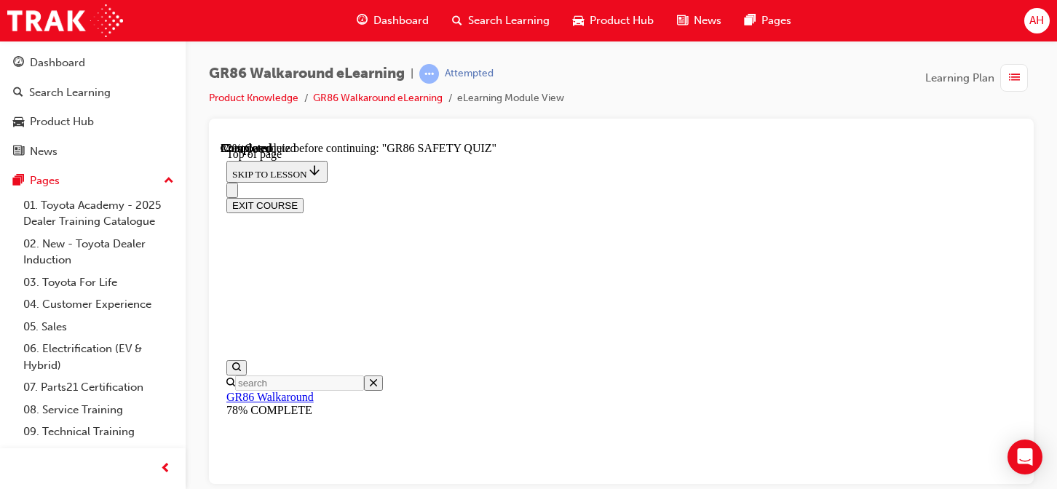
scroll to position [117, 0]
drag, startPoint x: 614, startPoint y: 284, endPoint x: 669, endPoint y: 287, distance: 55.4
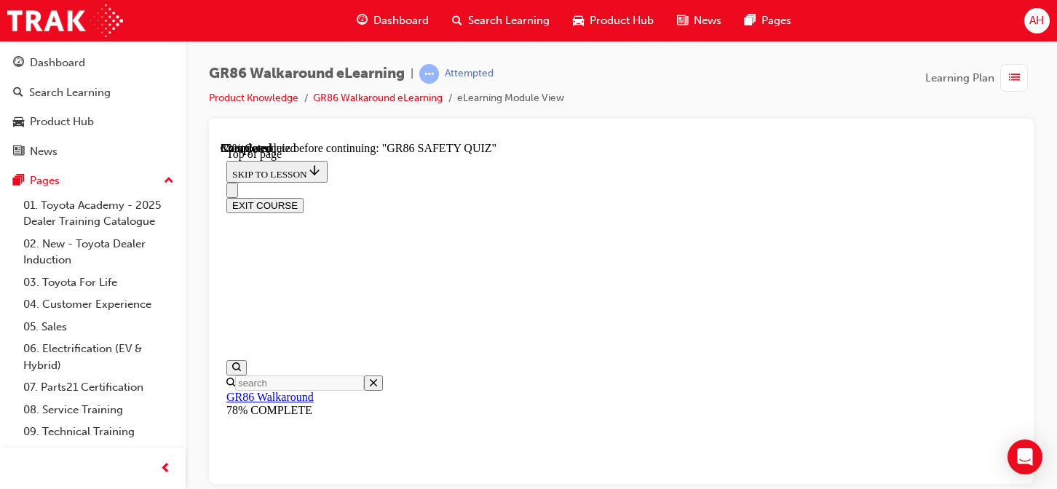
scroll to position [189, 0]
drag, startPoint x: 588, startPoint y: 216, endPoint x: 755, endPoint y: 221, distance: 166.8
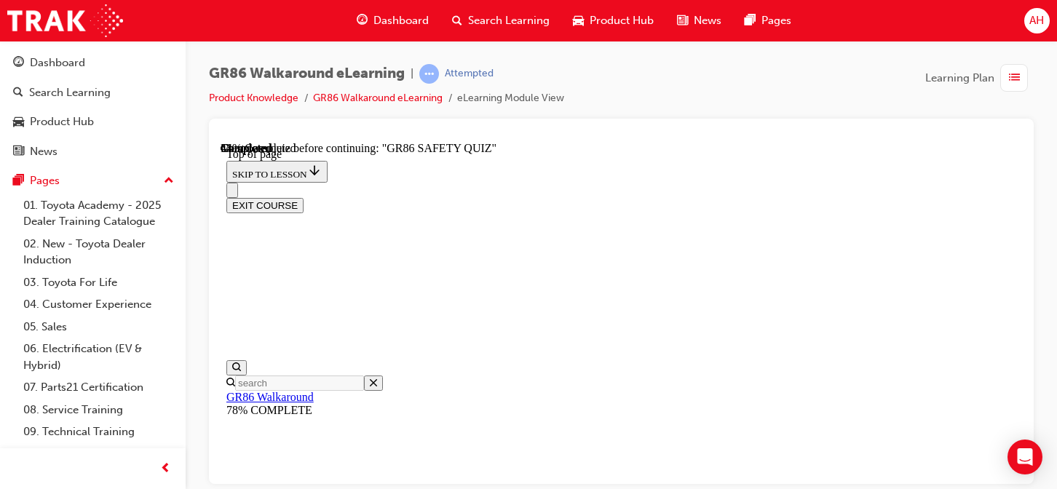
scroll to position [408, 0]
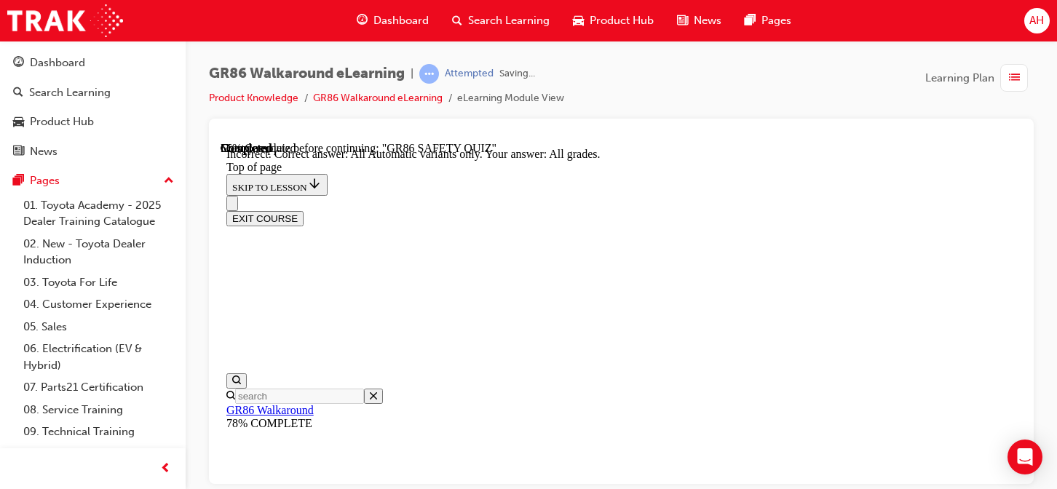
scroll to position [363, 0]
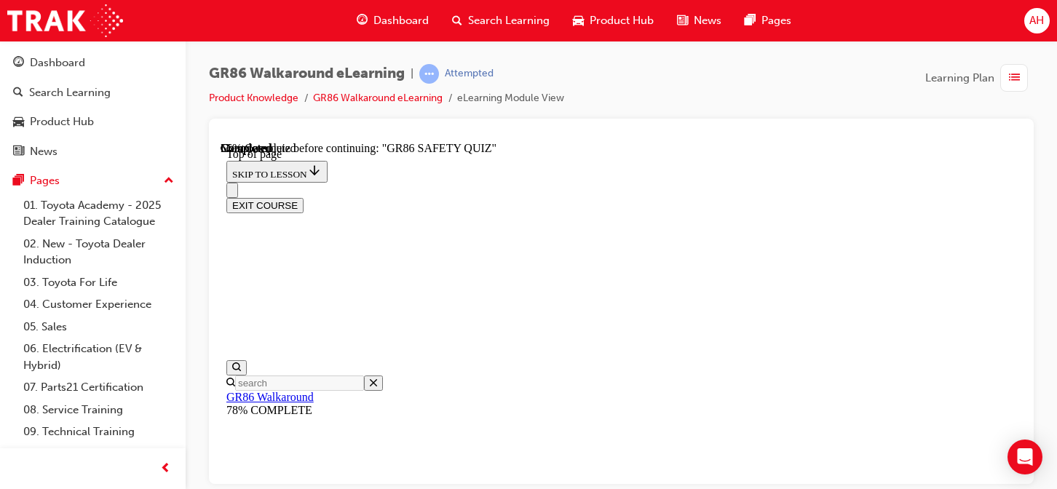
scroll to position [190, 0]
drag, startPoint x: 671, startPoint y: 234, endPoint x: 704, endPoint y: 237, distance: 33.0
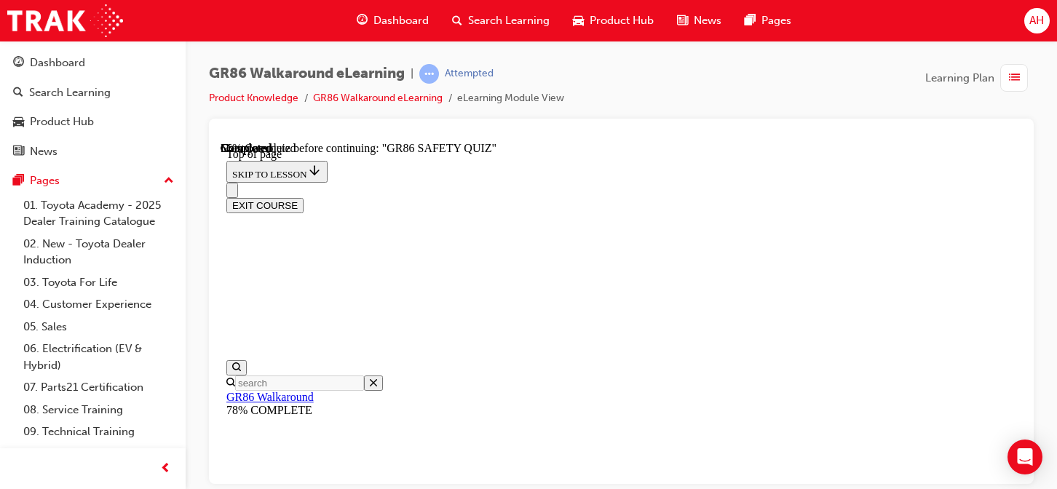
drag, startPoint x: 595, startPoint y: 218, endPoint x: 660, endPoint y: 220, distance: 65.6
drag, startPoint x: 624, startPoint y: 234, endPoint x: 646, endPoint y: 240, distance: 22.4
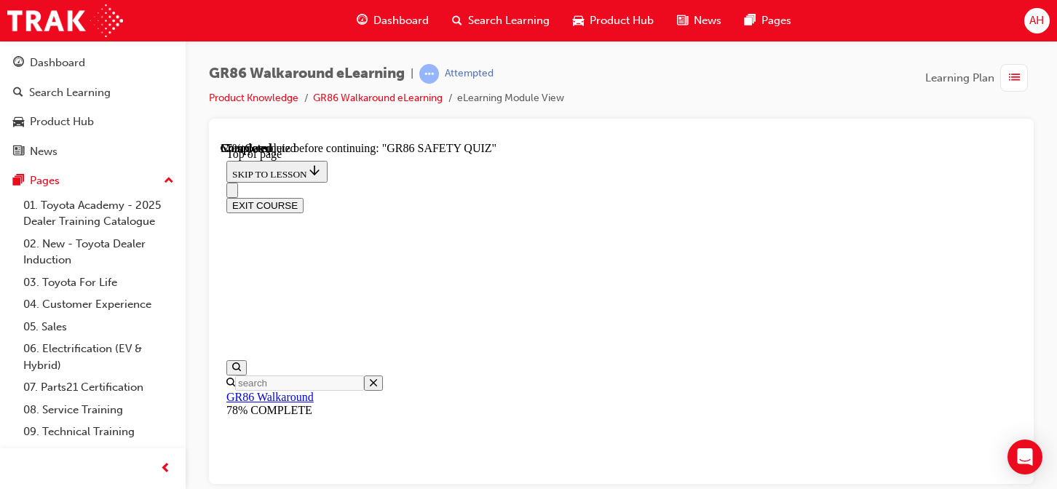
scroll to position [699, 0]
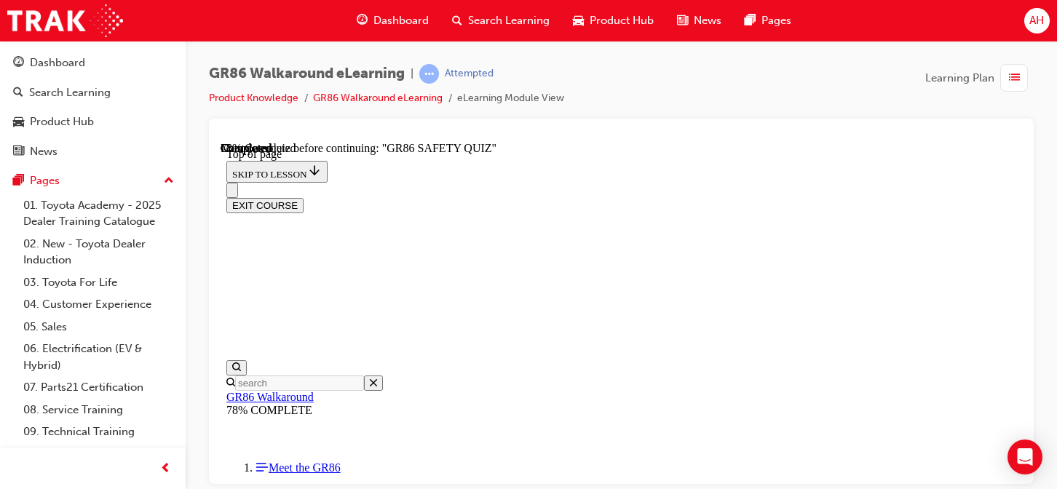
scroll to position [627, 0]
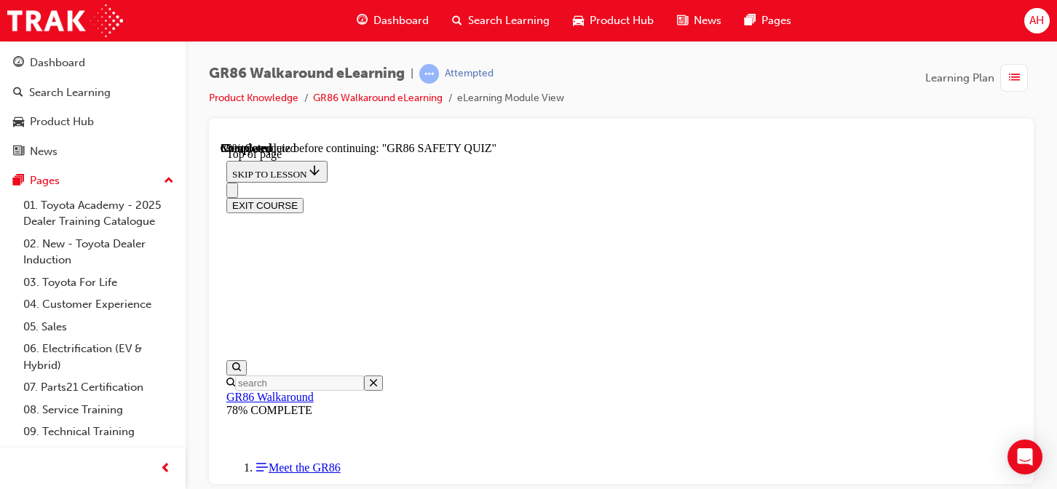
scroll to position [44, 0]
drag, startPoint x: 617, startPoint y: 362, endPoint x: 797, endPoint y: 395, distance: 182.8
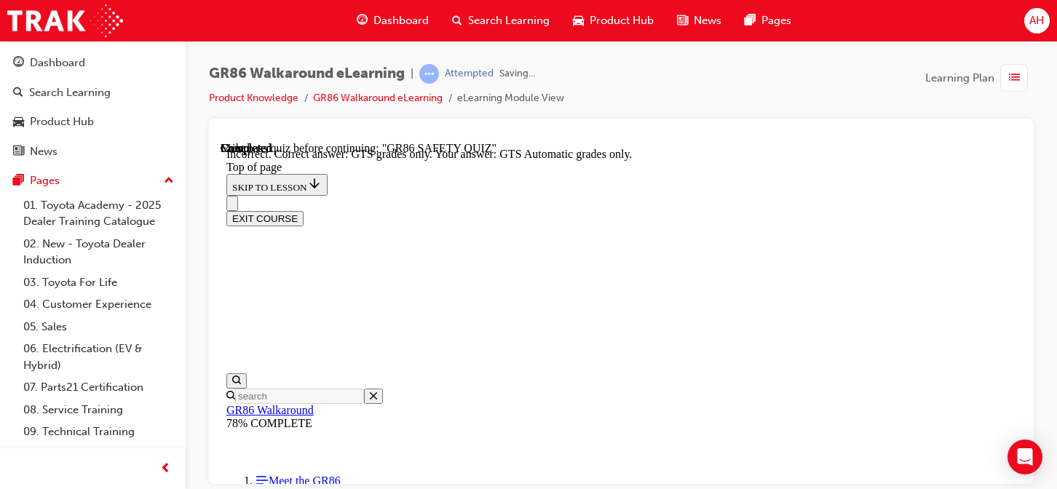
scroll to position [573, 0]
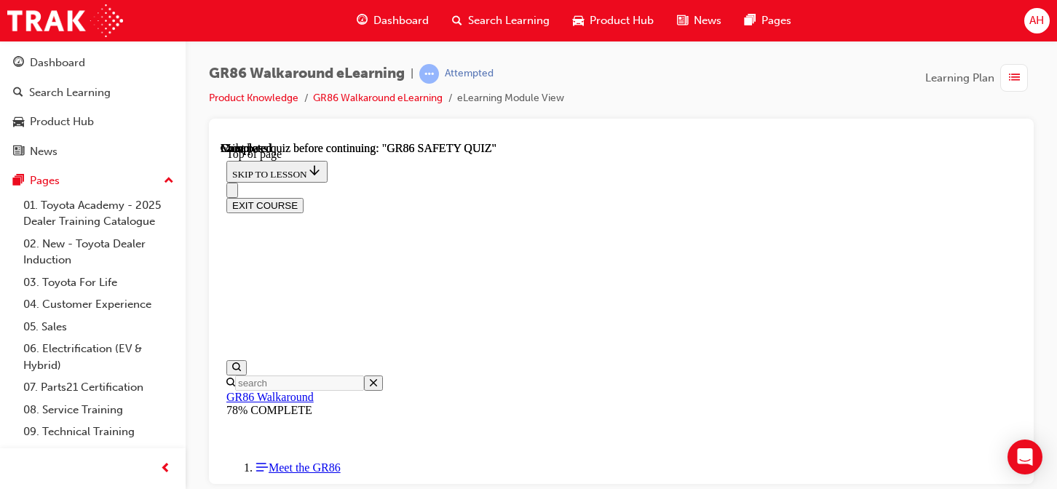
scroll to position [336, 0]
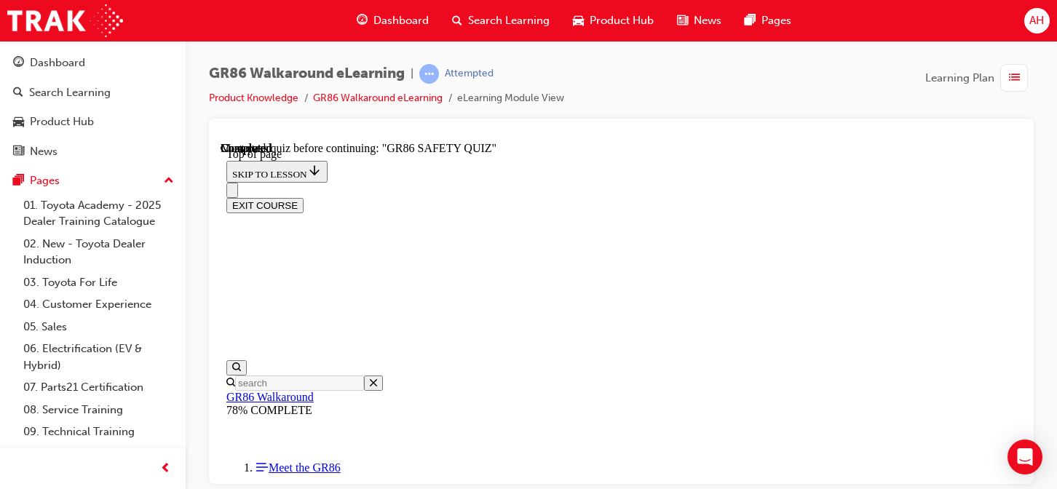
drag, startPoint x: 639, startPoint y: 360, endPoint x: 725, endPoint y: 373, distance: 87.5
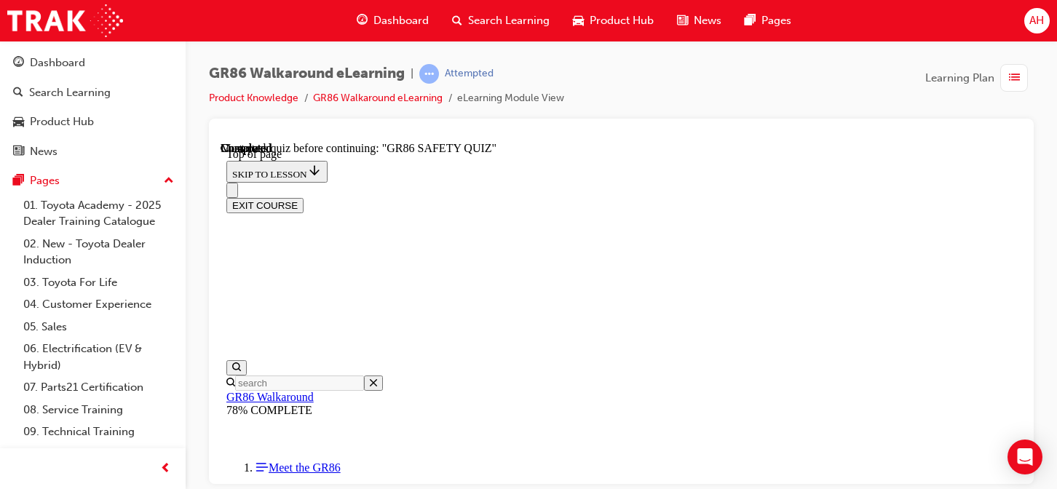
drag, startPoint x: 545, startPoint y: 337, endPoint x: 740, endPoint y: 329, distance: 195.3
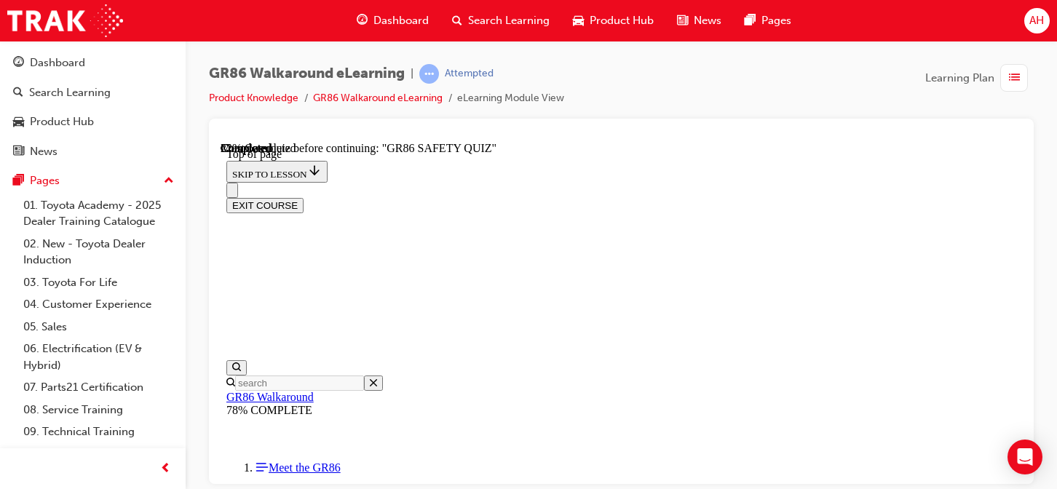
scroll to position [262, 0]
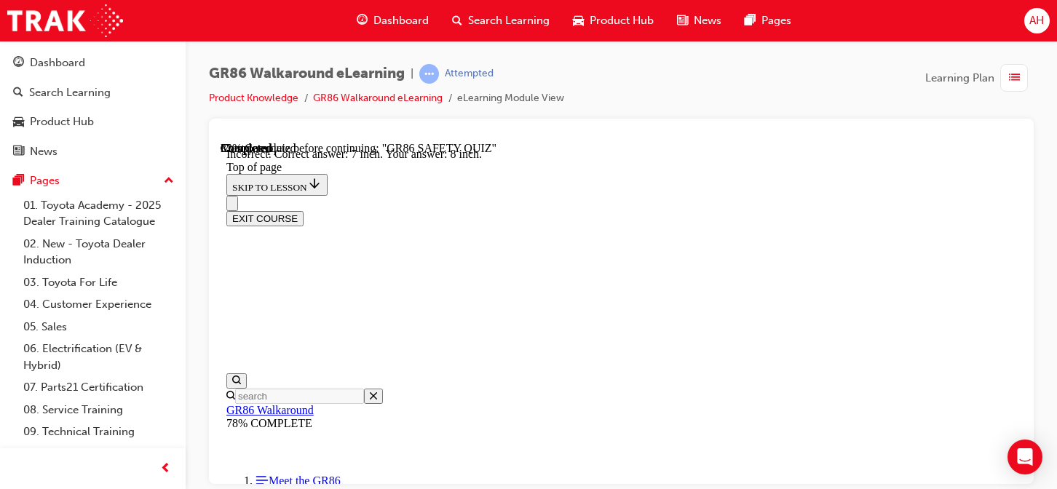
scroll to position [599, 0]
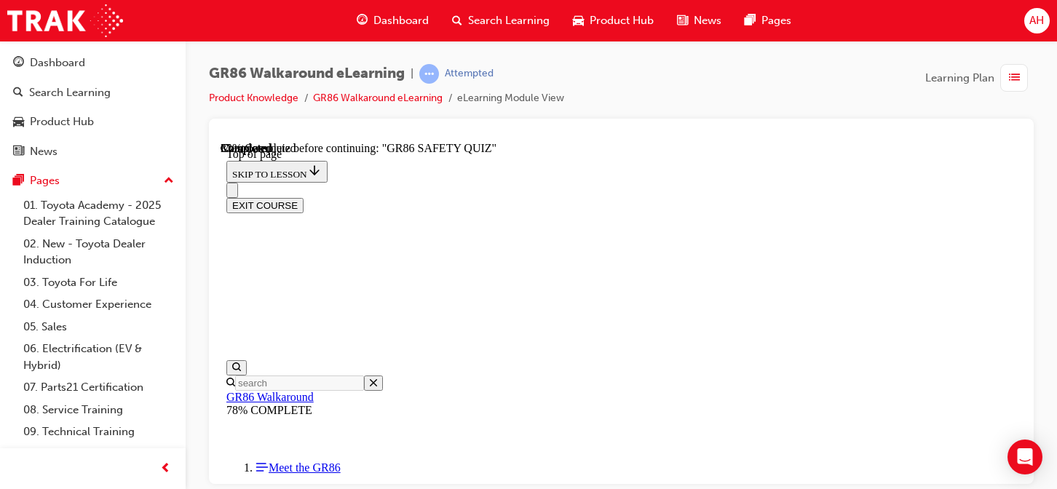
scroll to position [336, 0]
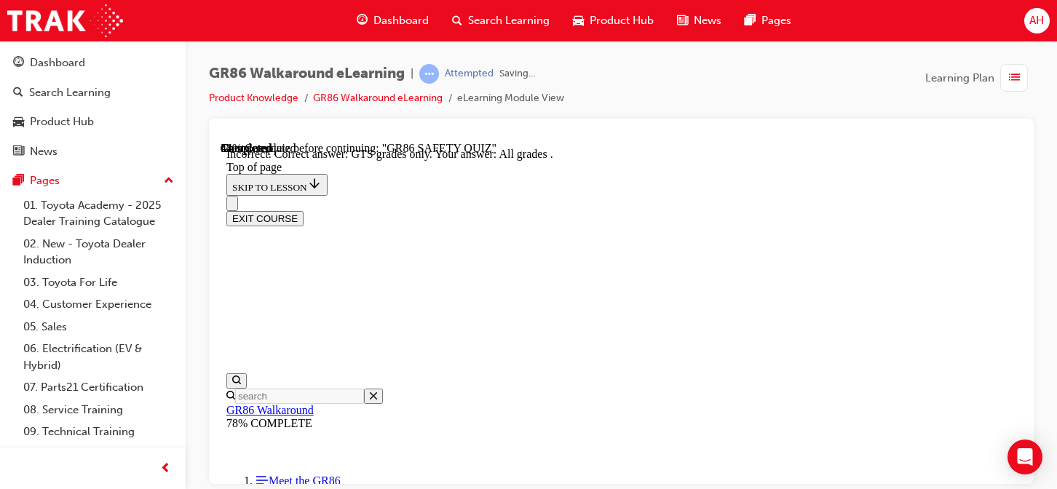
scroll to position [573, 0]
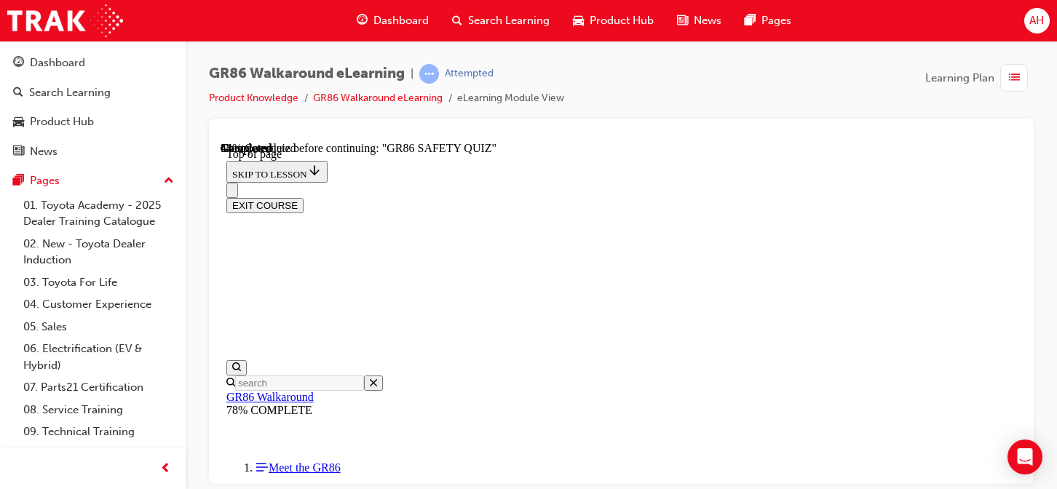
scroll to position [626, 0]
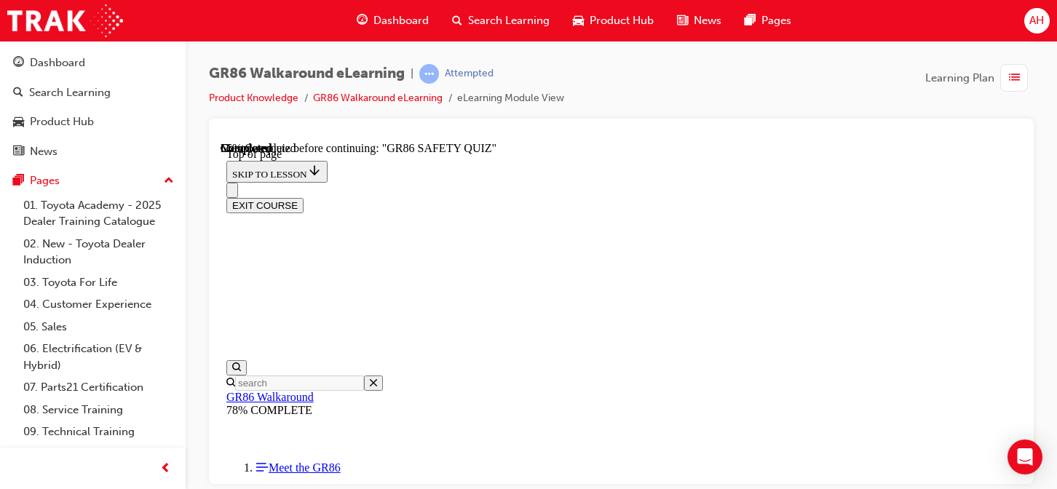
scroll to position [627, 0]
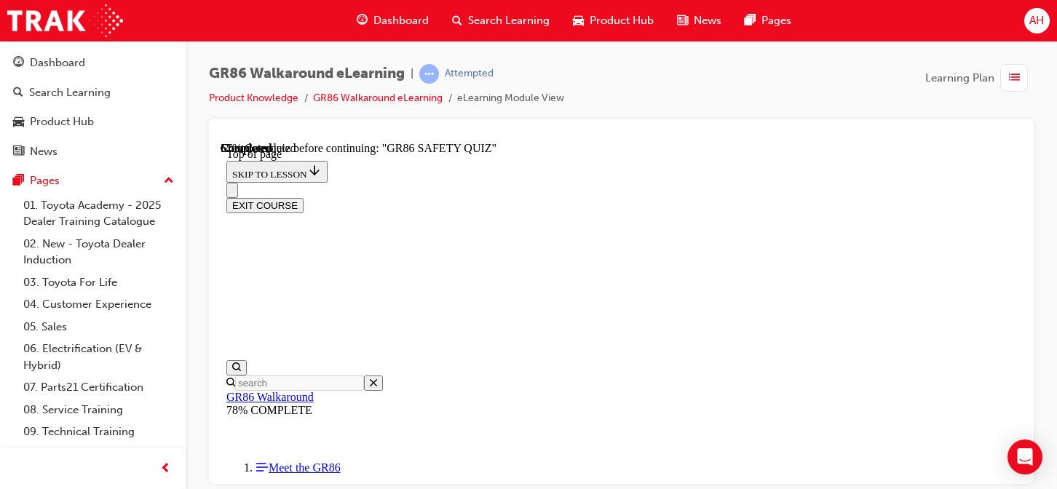
scroll to position [189, 0]
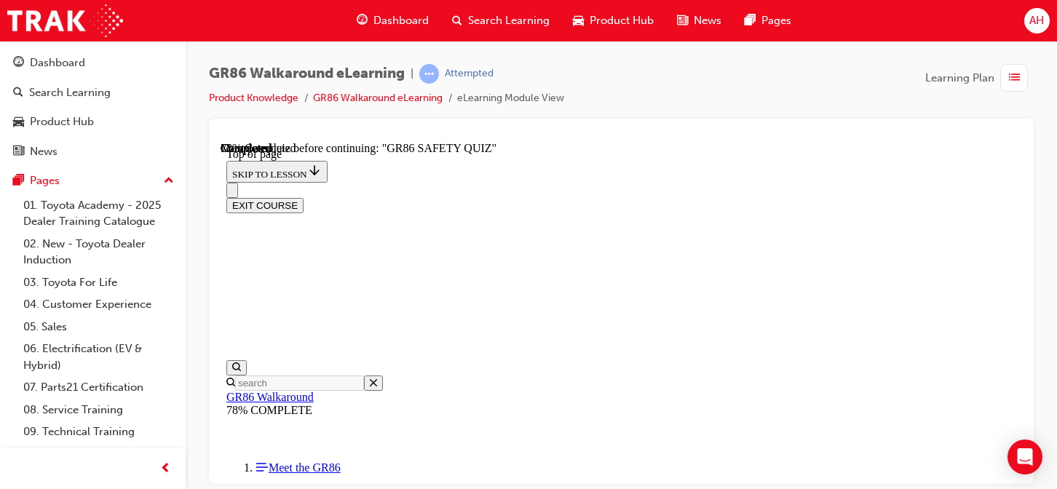
scroll to position [117, 0]
drag, startPoint x: 628, startPoint y: 294, endPoint x: 672, endPoint y: 291, distance: 43.8
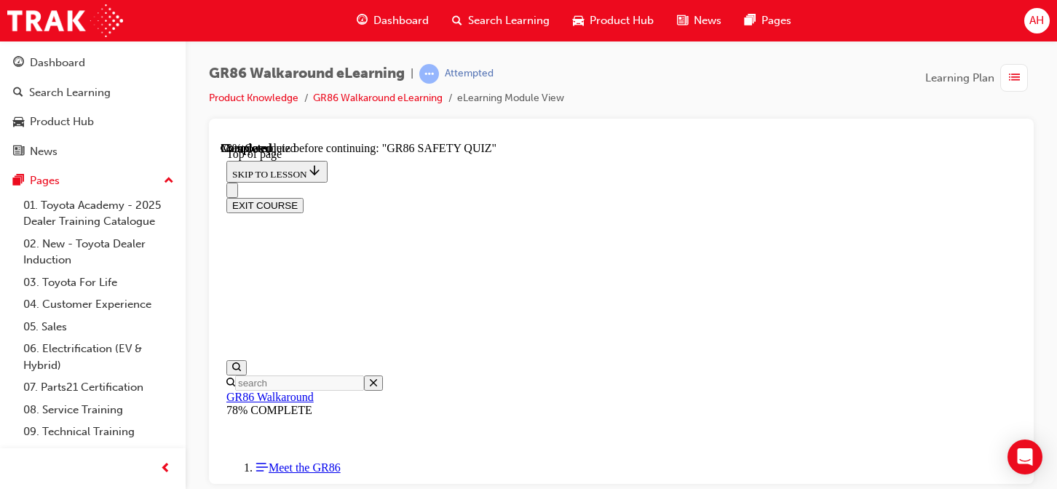
drag, startPoint x: 649, startPoint y: 216, endPoint x: 764, endPoint y: 224, distance: 115.3
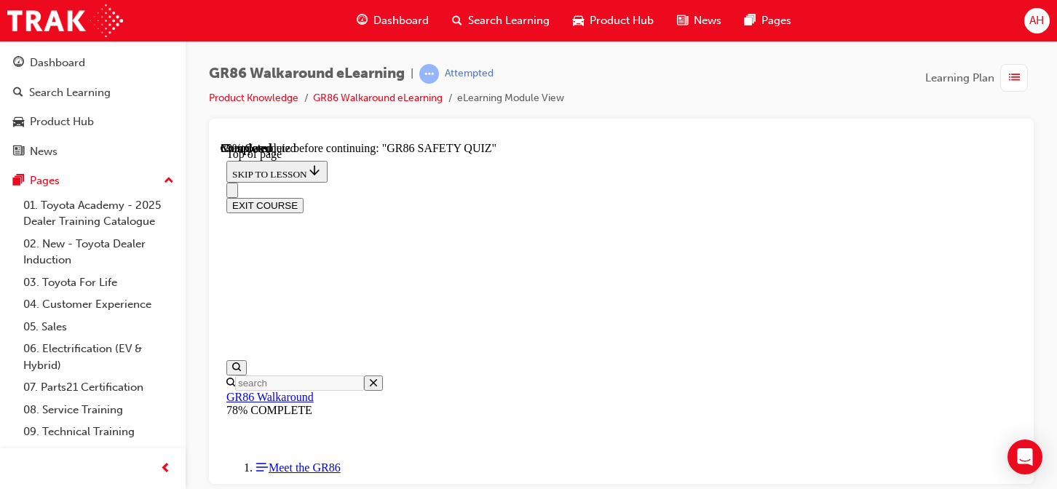
scroll to position [481, 0]
drag, startPoint x: 789, startPoint y: 446, endPoint x: 778, endPoint y: 441, distance: 11.8
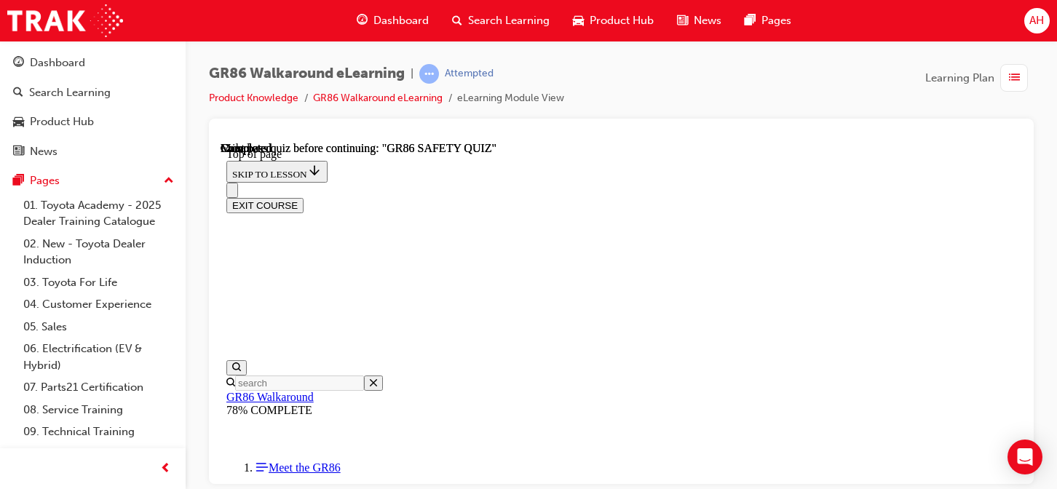
scroll to position [448, 0]
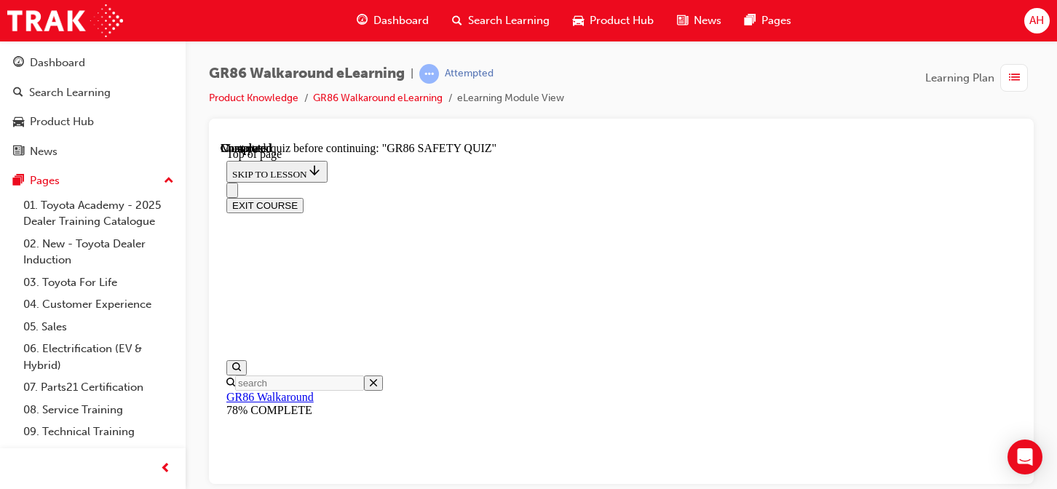
scroll to position [146, 0]
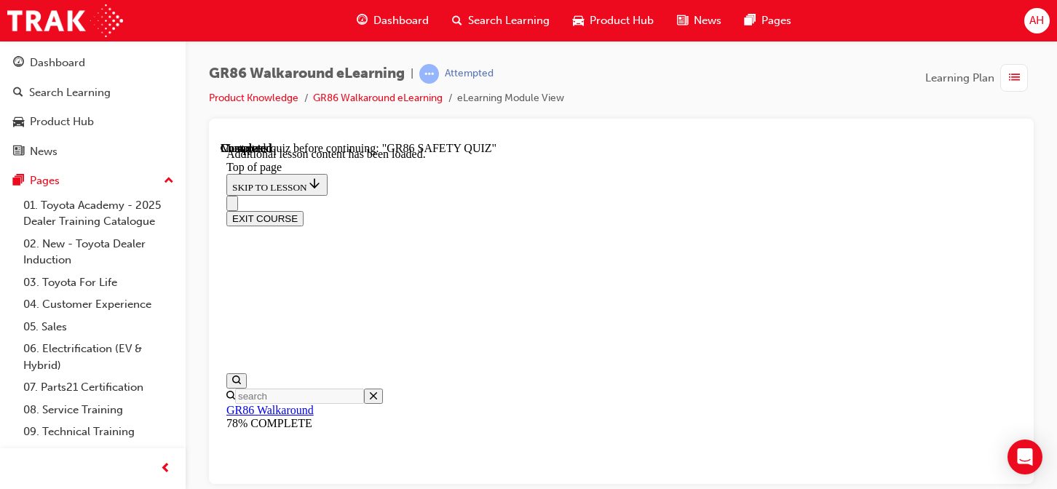
scroll to position [3564, 0]
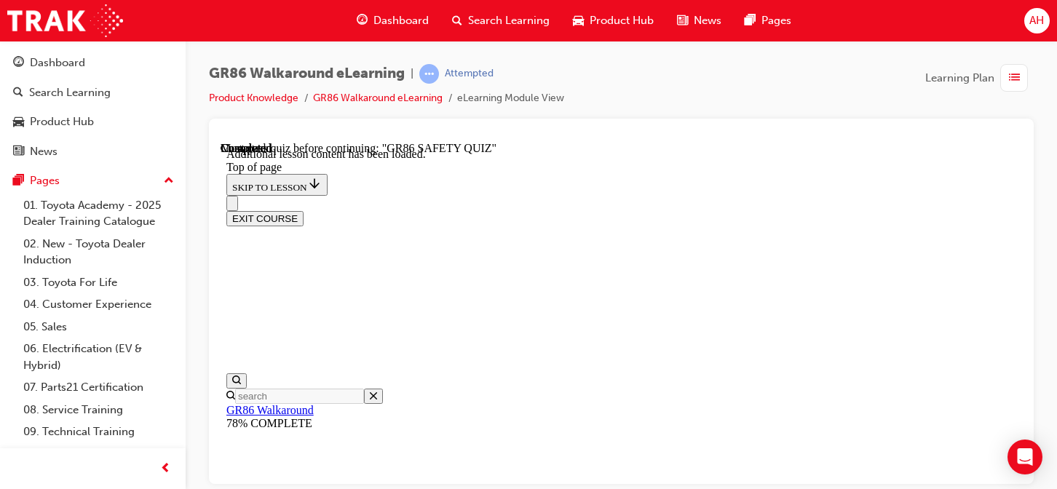
scroll to position [555, 0]
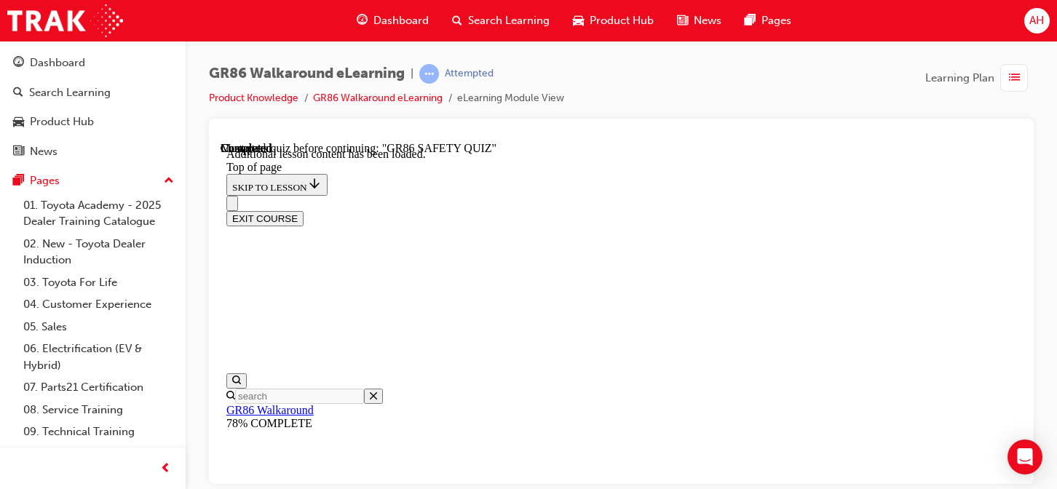
scroll to position [584, 0]
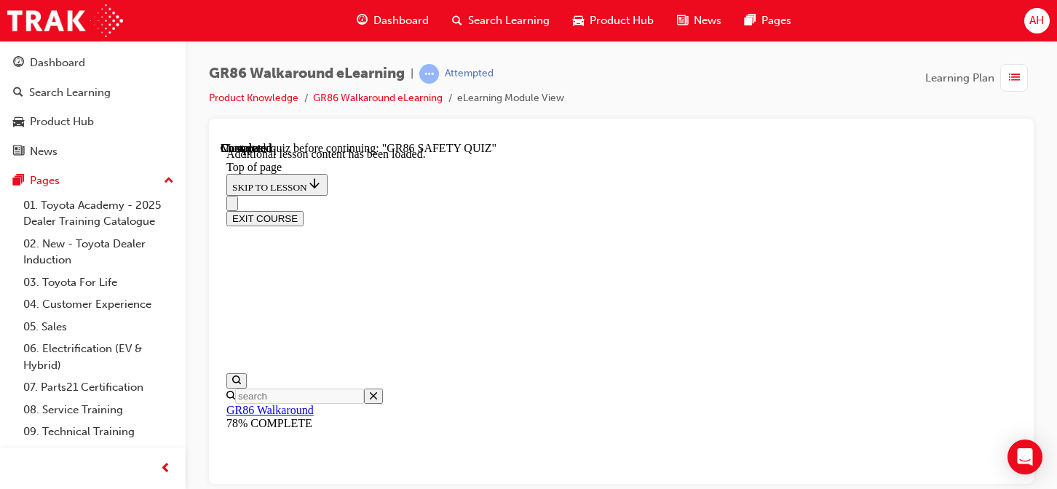
scroll to position [566, 0]
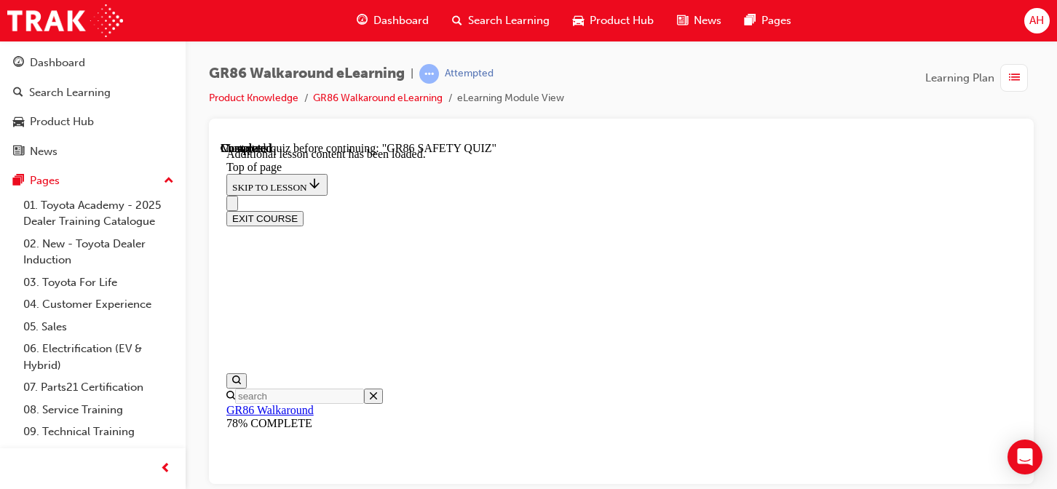
scroll to position [191, 0]
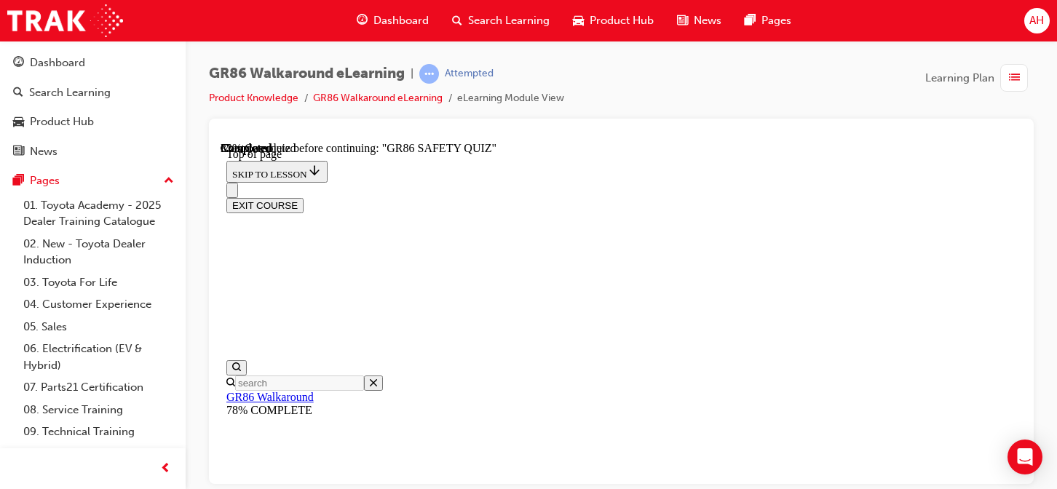
scroll to position [335, 0]
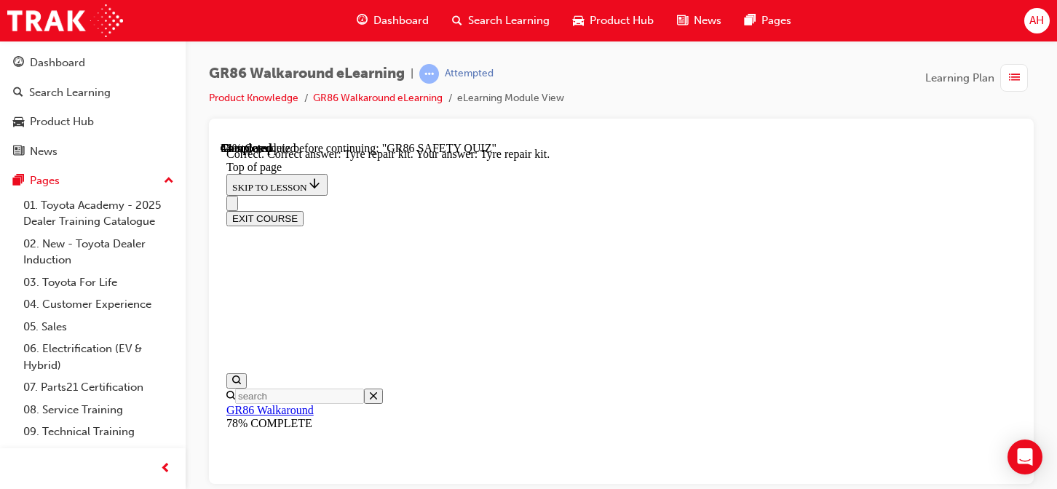
scroll to position [499, 0]
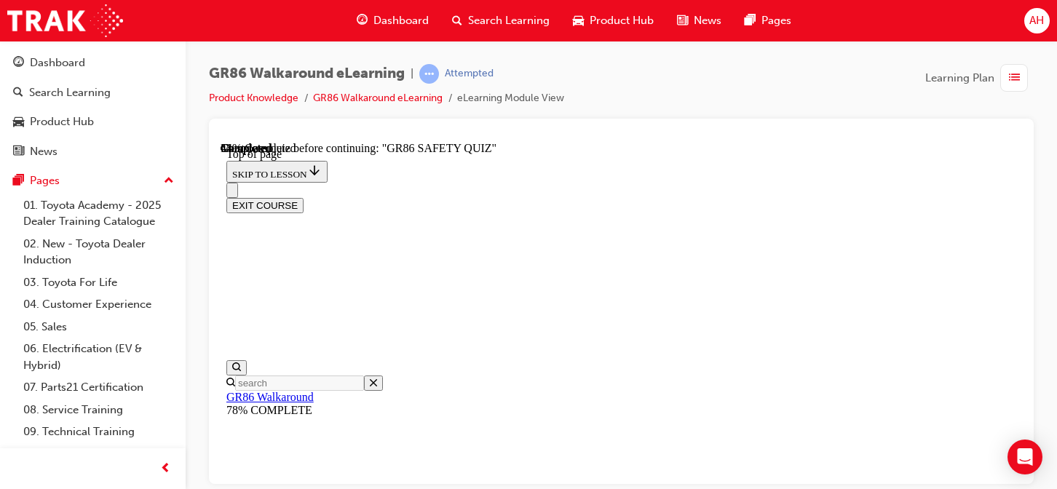
scroll to position [117, 0]
drag, startPoint x: 659, startPoint y: 295, endPoint x: 722, endPoint y: 296, distance: 63.4
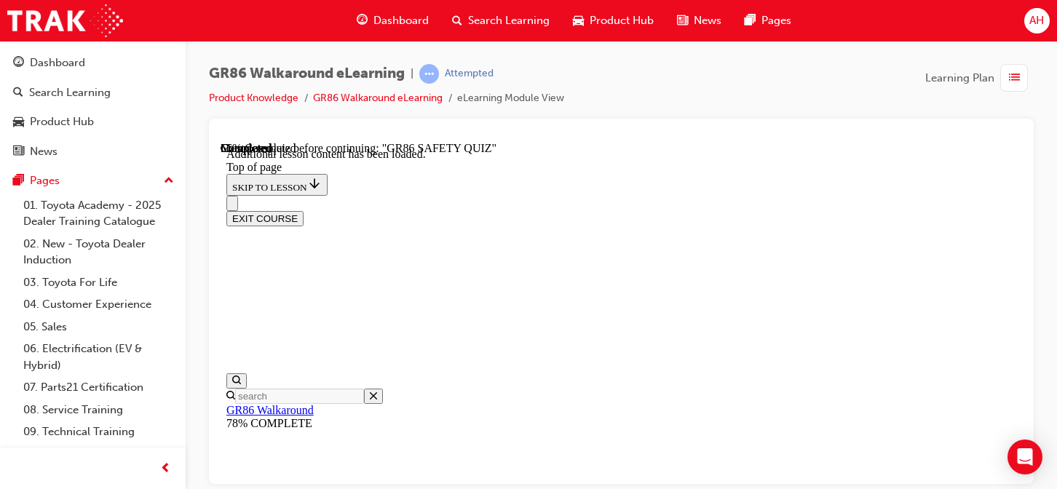
scroll to position [3564, 0]
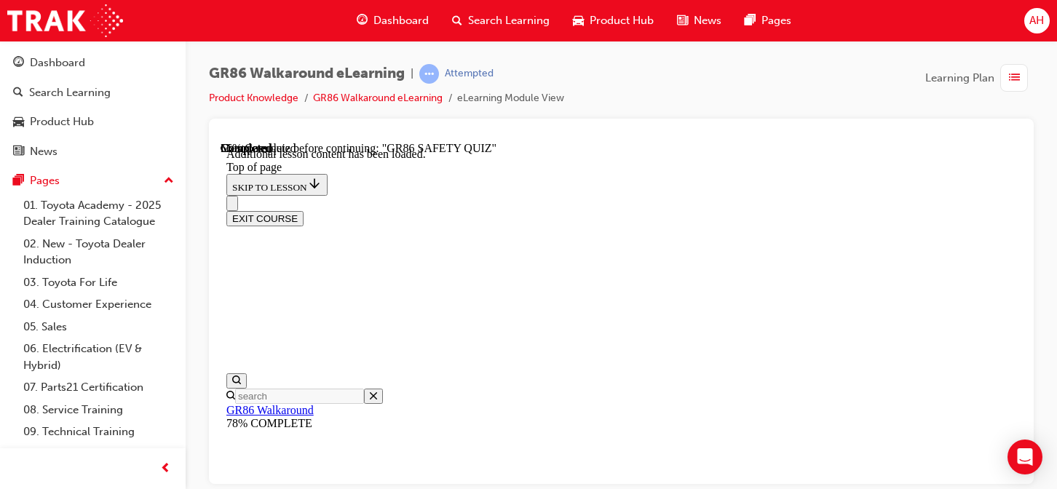
drag, startPoint x: 722, startPoint y: 358, endPoint x: 823, endPoint y: 363, distance: 100.6
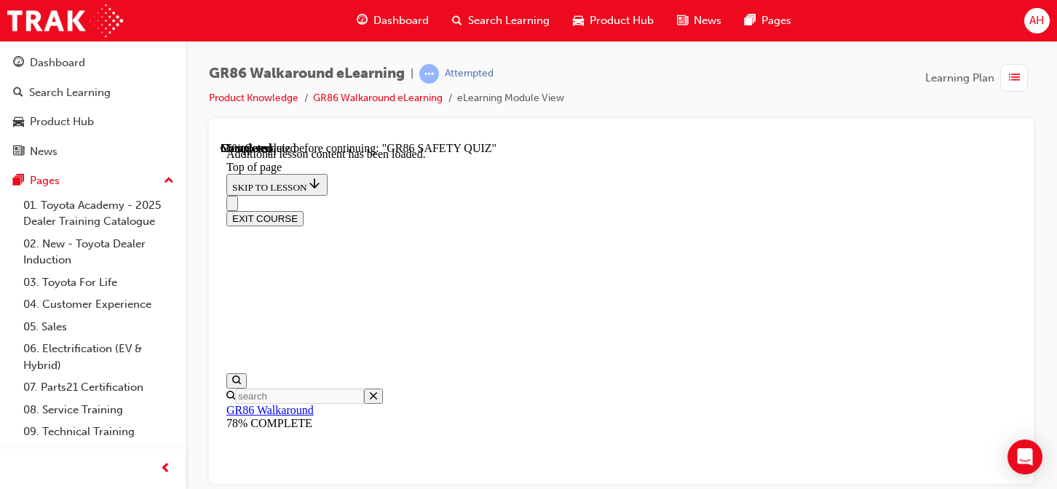
scroll to position [191, 0]
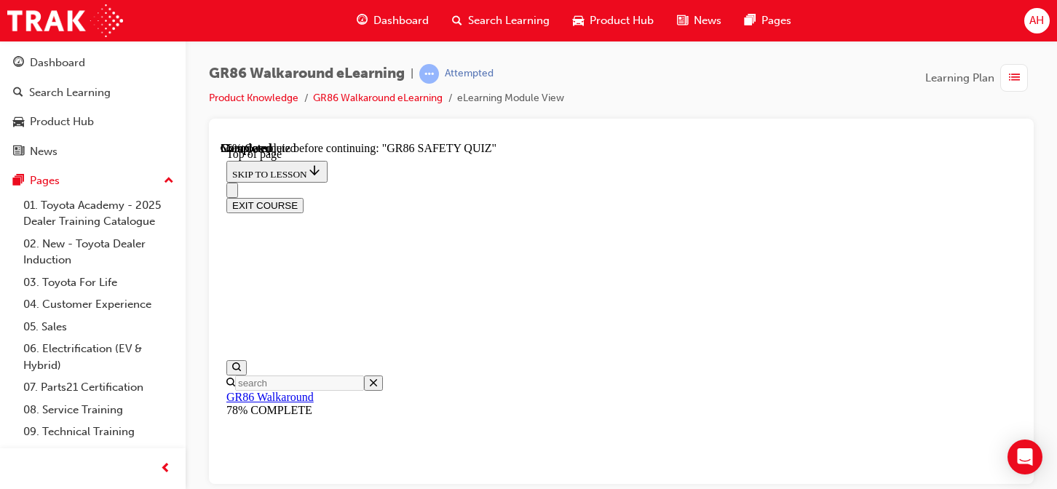
scroll to position [628, 0]
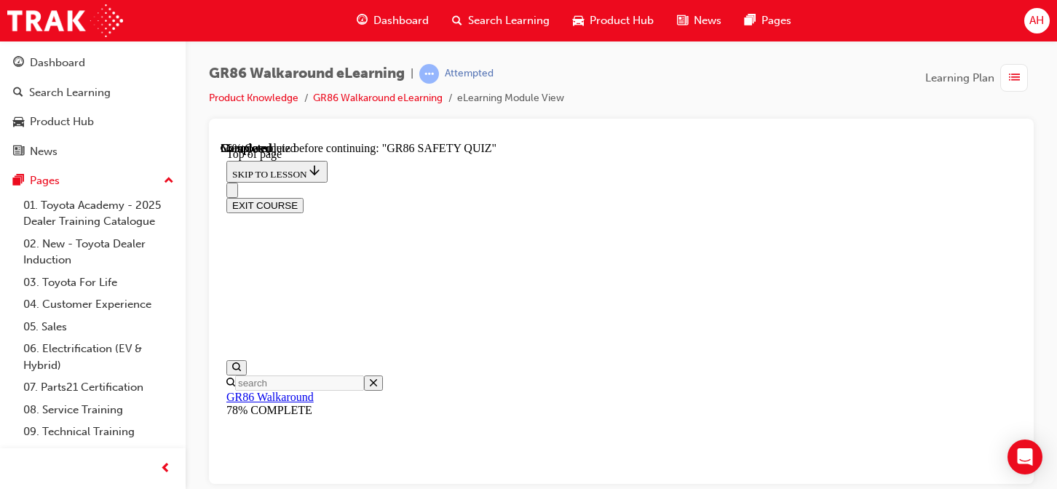
drag, startPoint x: 570, startPoint y: 259, endPoint x: 731, endPoint y: 261, distance: 160.9
drag, startPoint x: 577, startPoint y: 284, endPoint x: 628, endPoint y: 290, distance: 51.3
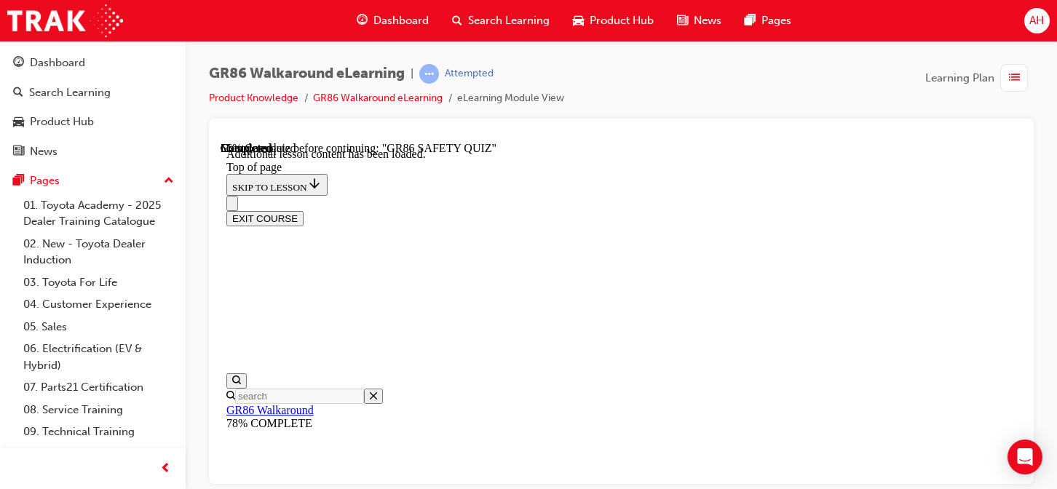
scroll to position [264, 0]
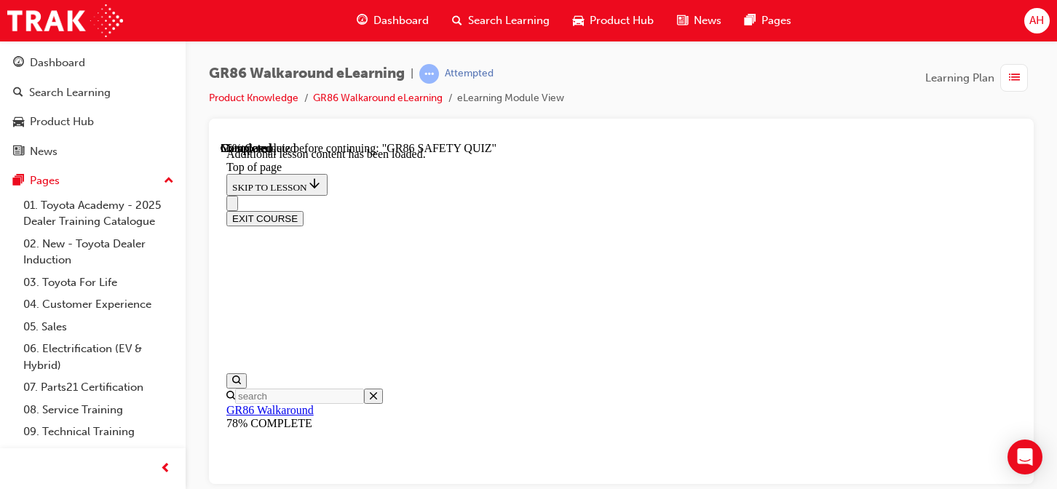
scroll to position [628, 0]
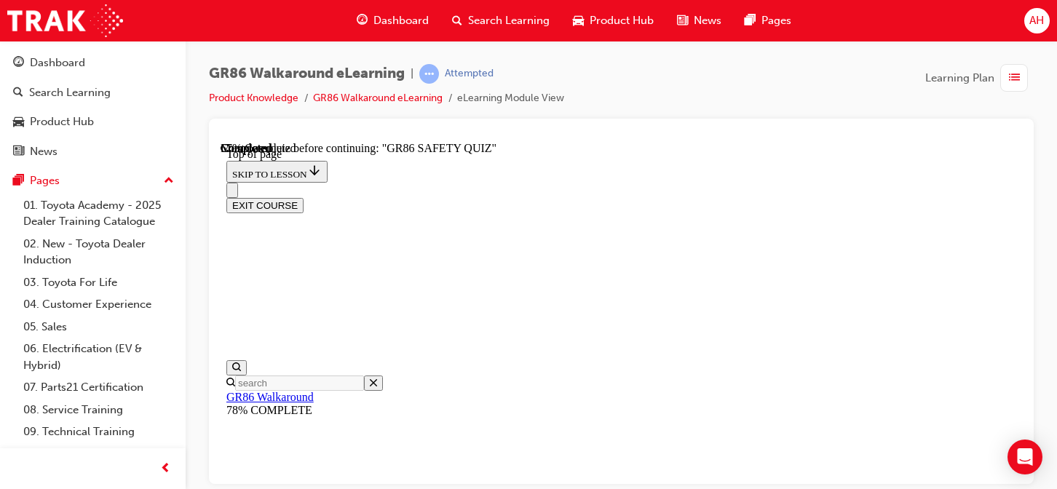
scroll to position [408, 0]
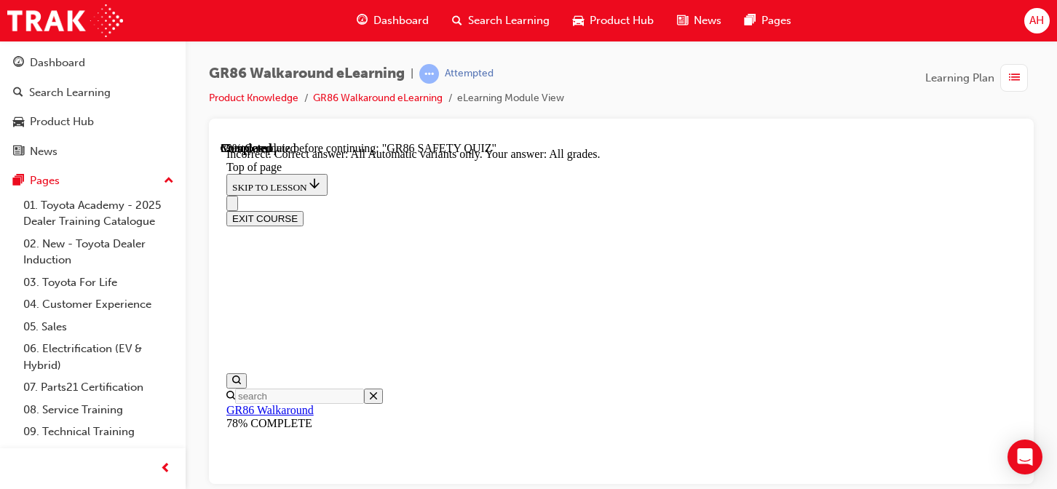
scroll to position [379, 0]
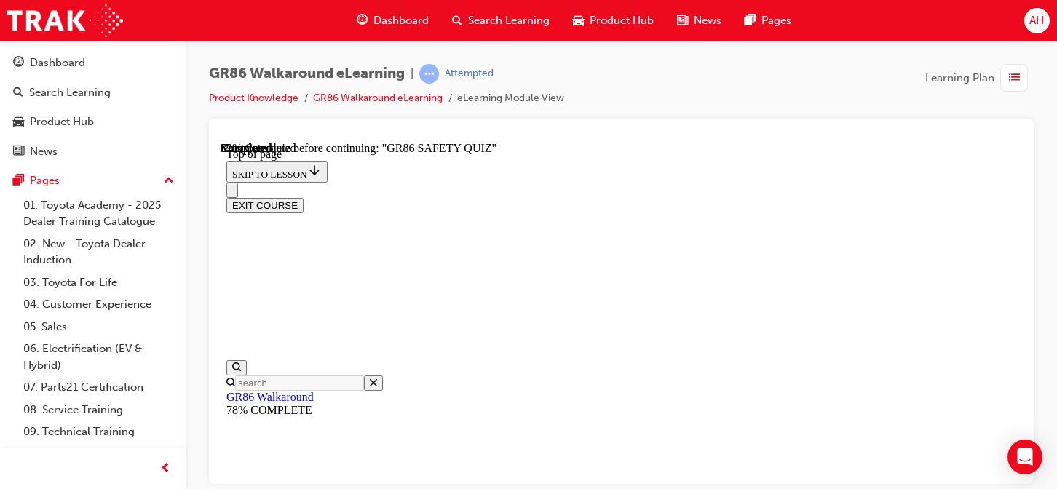
scroll to position [408, 0]
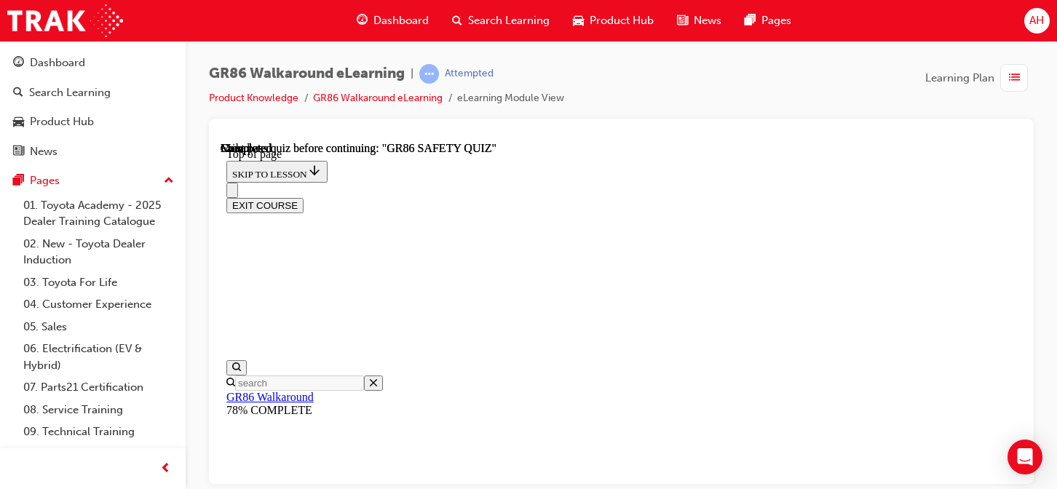
scroll to position [448, 0]
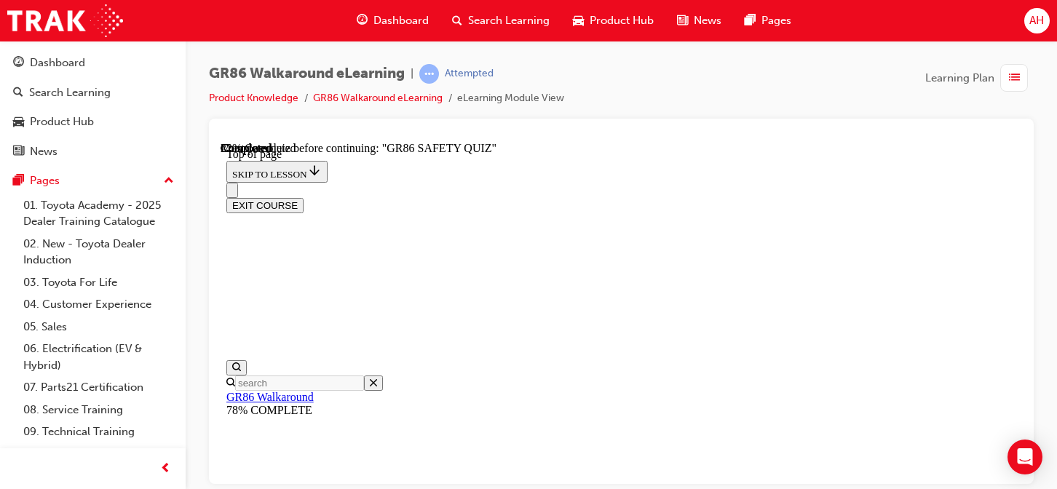
scroll to position [189, 0]
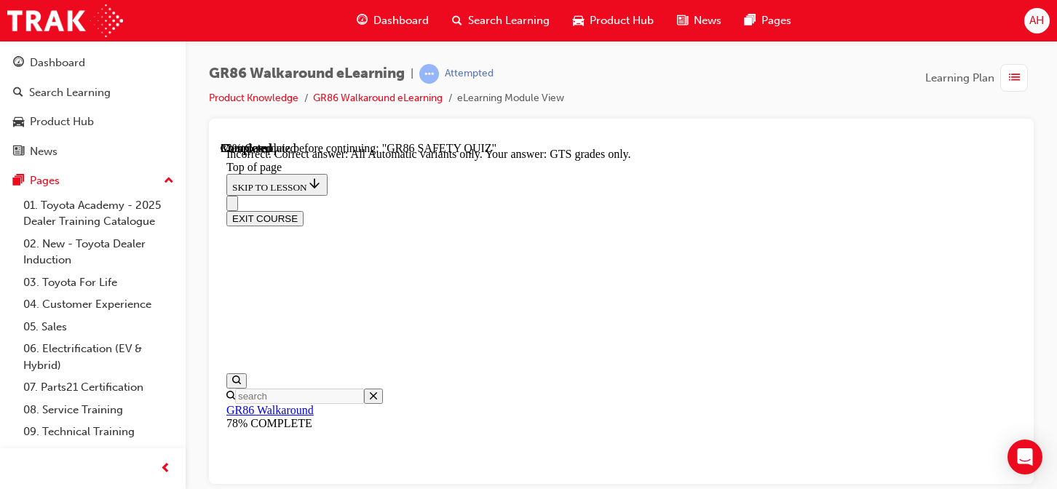
scroll to position [598, 0]
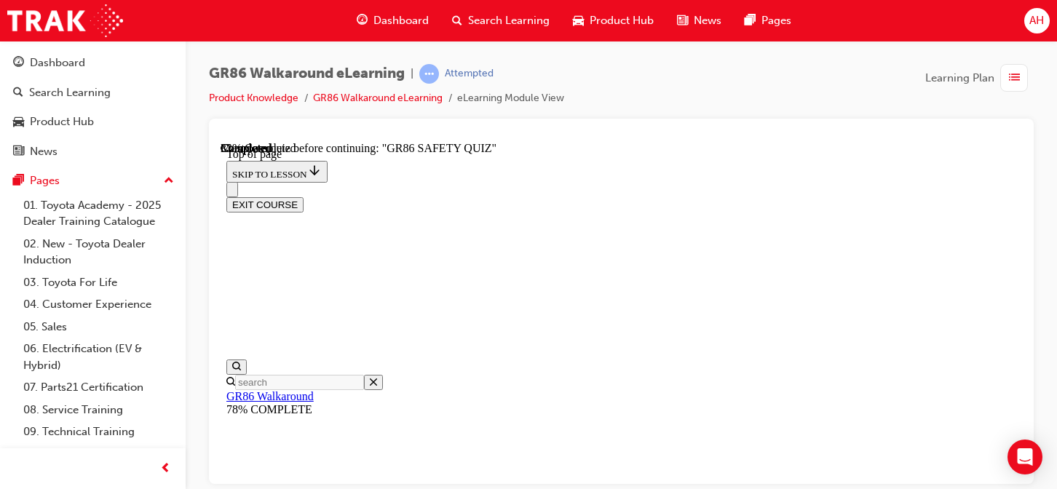
scroll to position [117, 0]
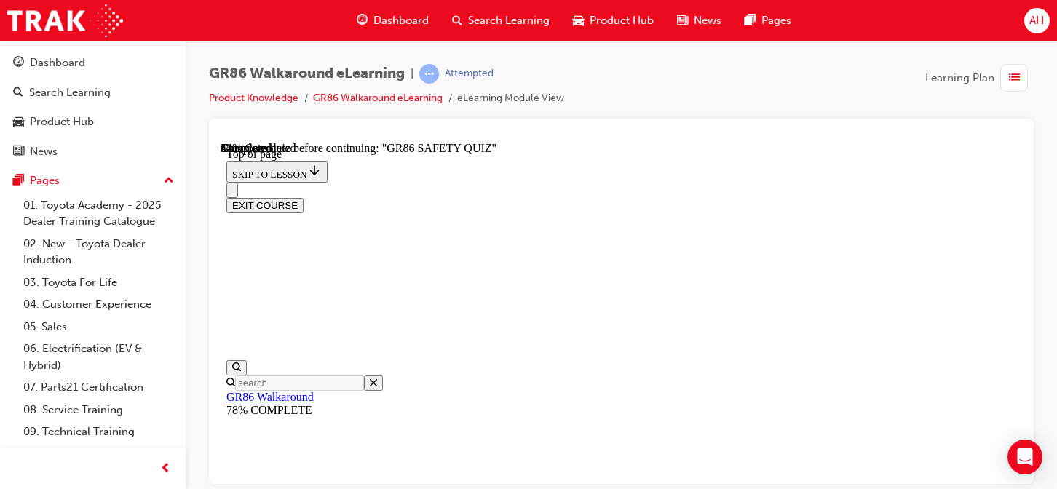
scroll to position [44, 0]
